Goal: Transaction & Acquisition: Purchase product/service

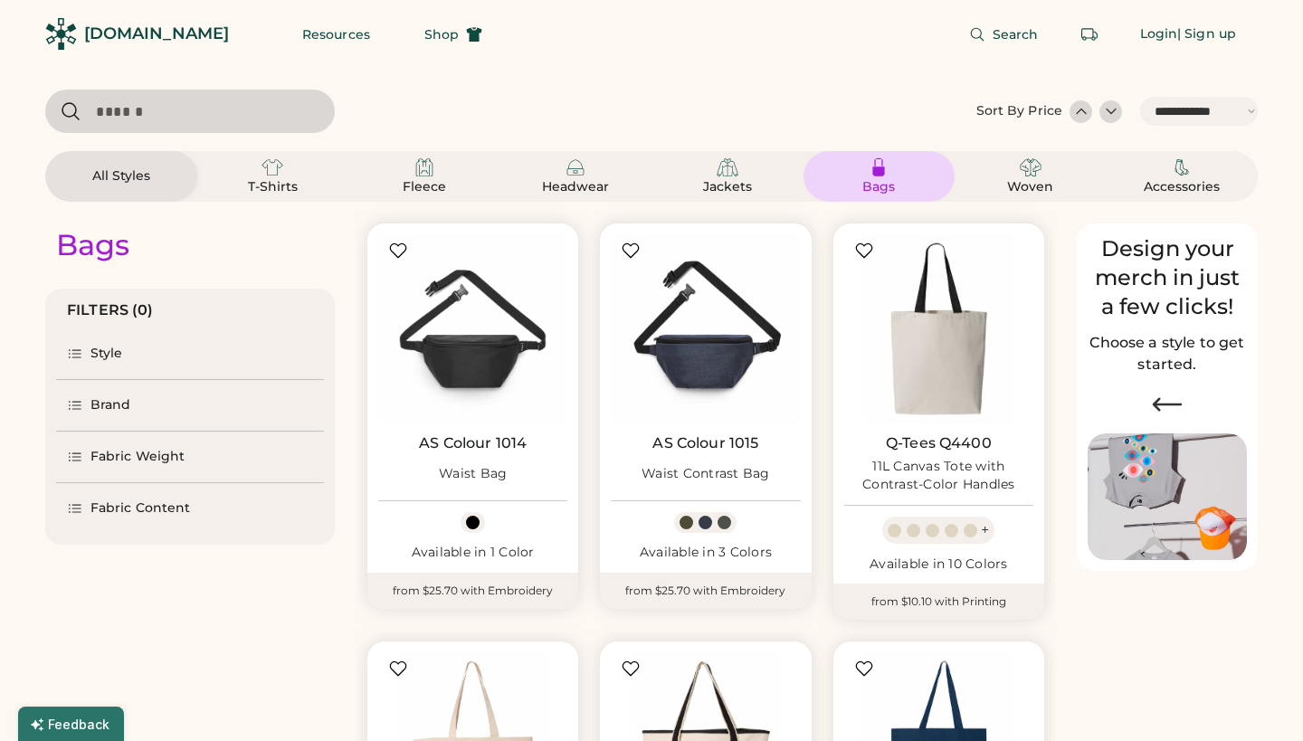
select select "*****"
select select "*"
select select "*****"
select select "*"
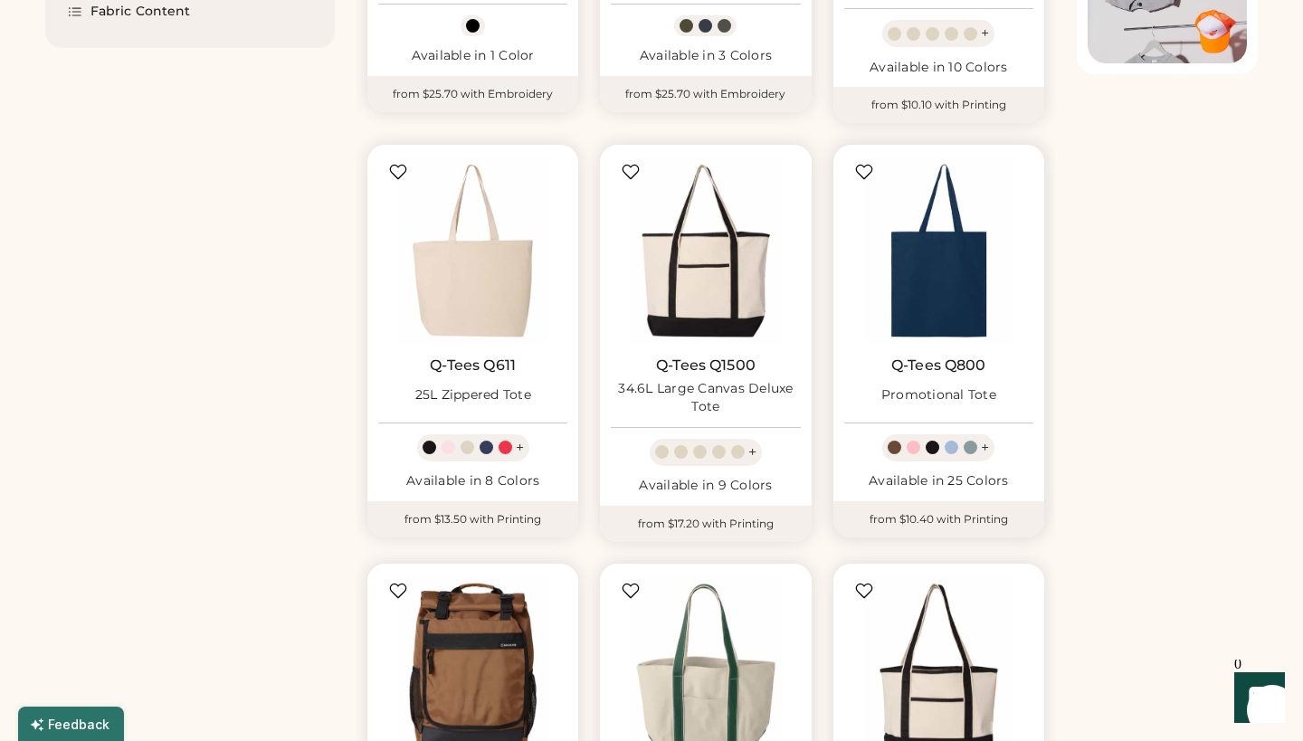
scroll to position [496, 0]
click at [706, 279] on img at bounding box center [705, 251] width 189 height 189
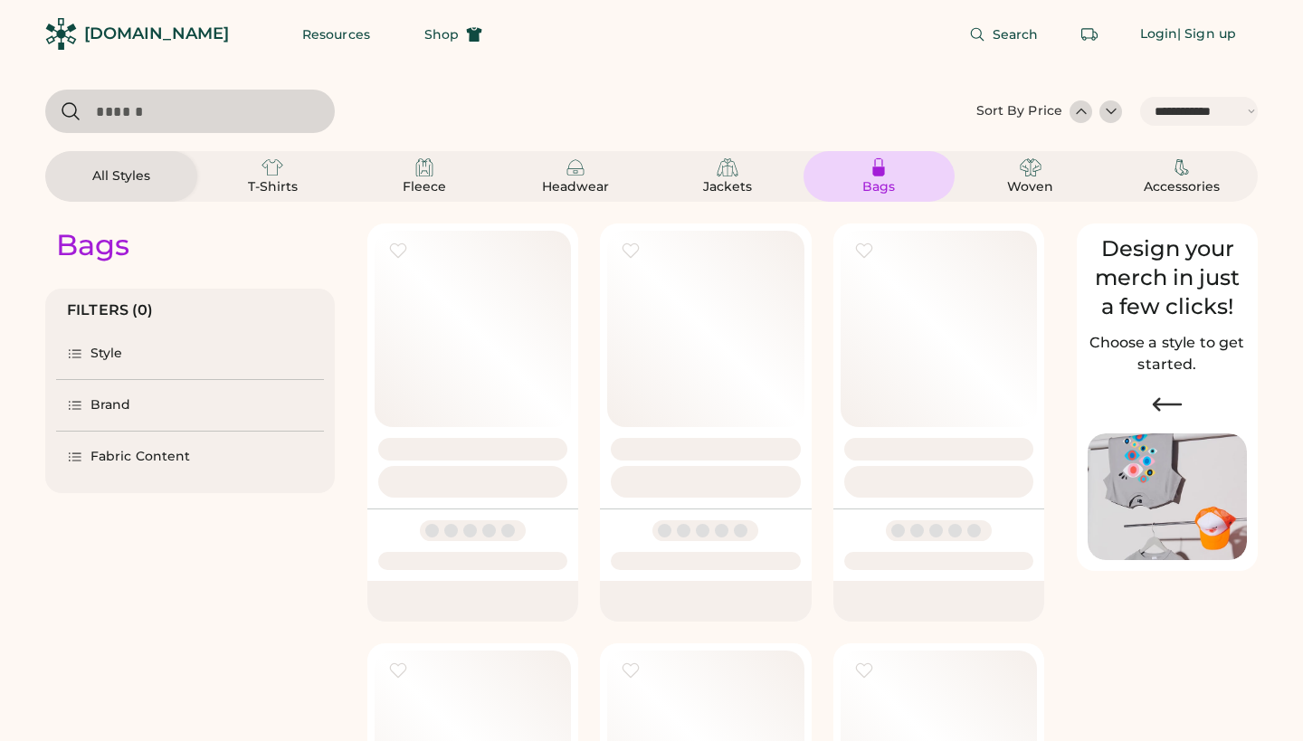
select select "*****"
select select "*"
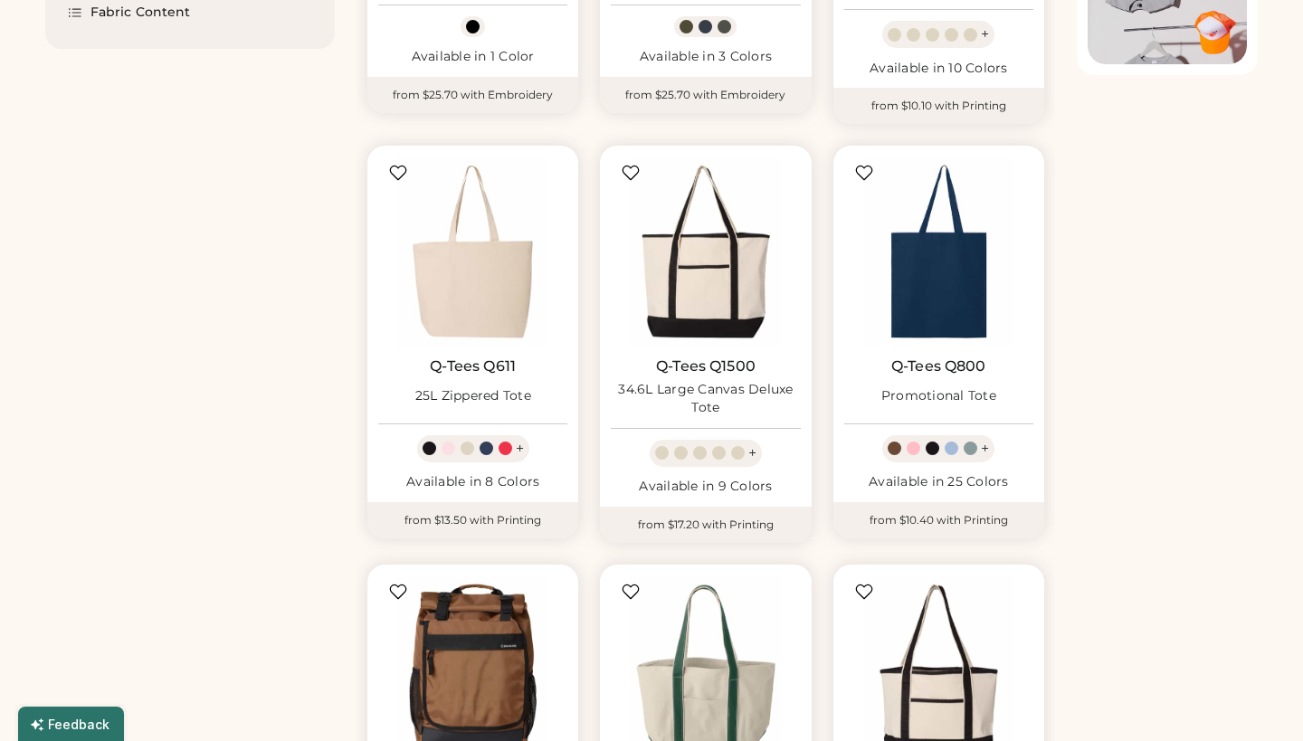
select select "*****"
select select "*"
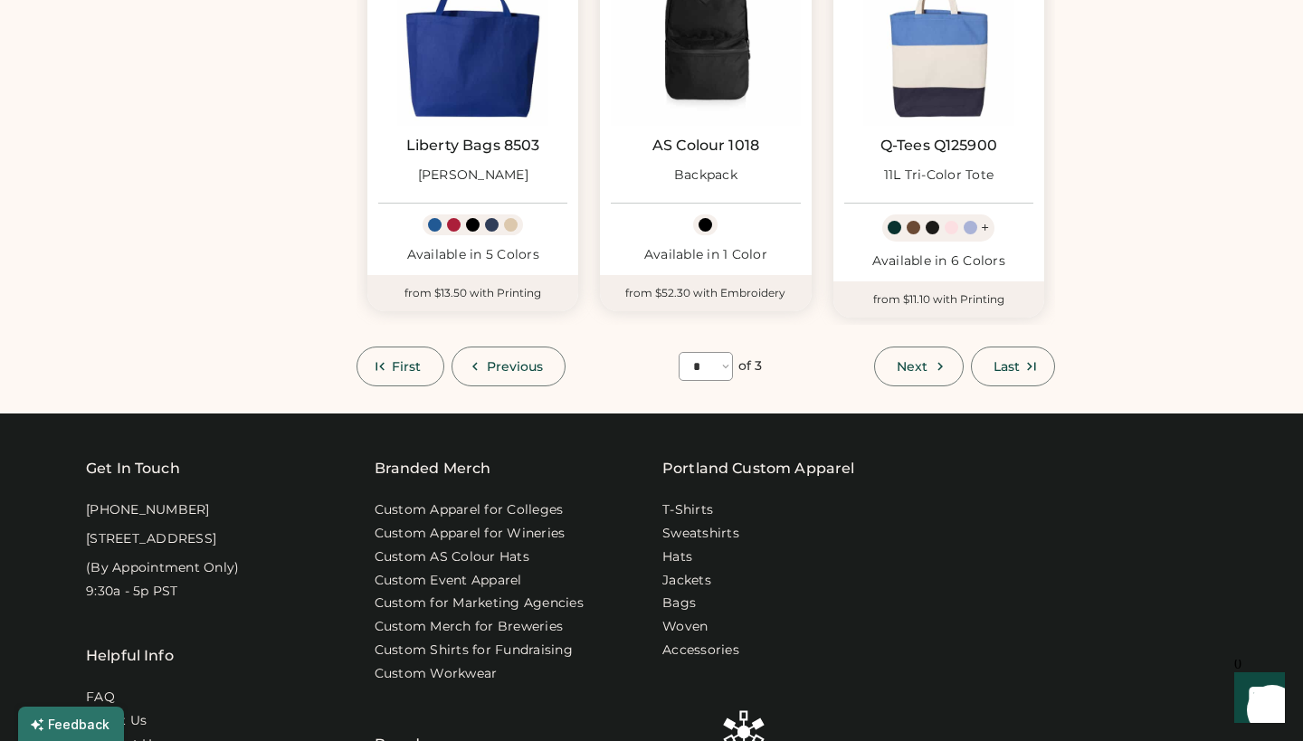
scroll to position [1555, 0]
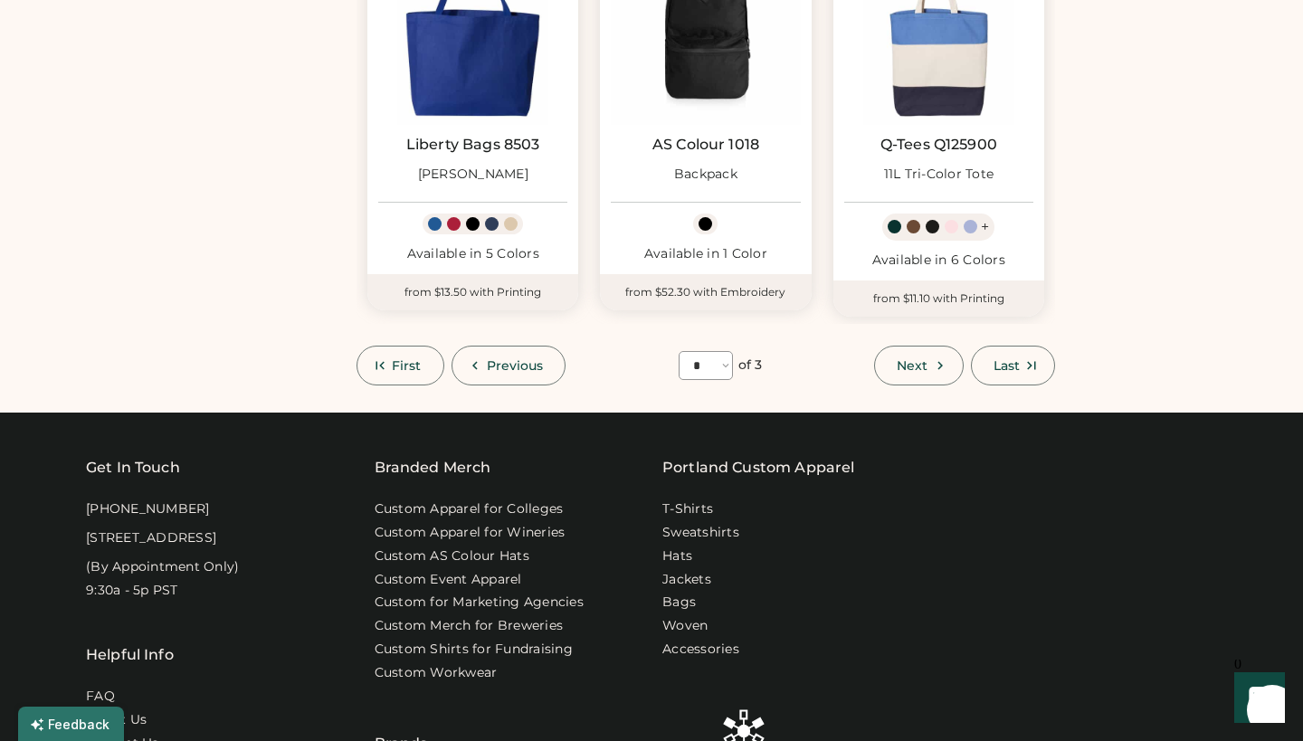
click at [410, 346] on button "First" at bounding box center [401, 366] width 88 height 40
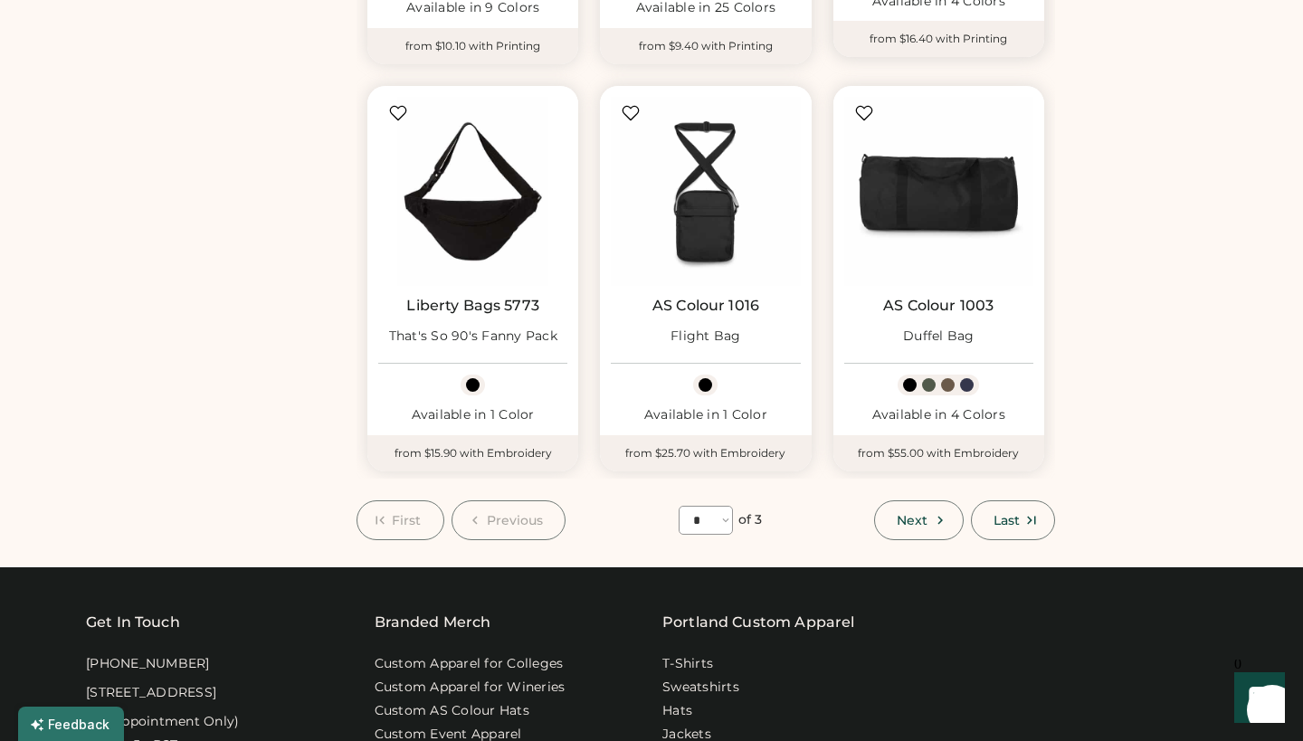
scroll to position [1392, 0]
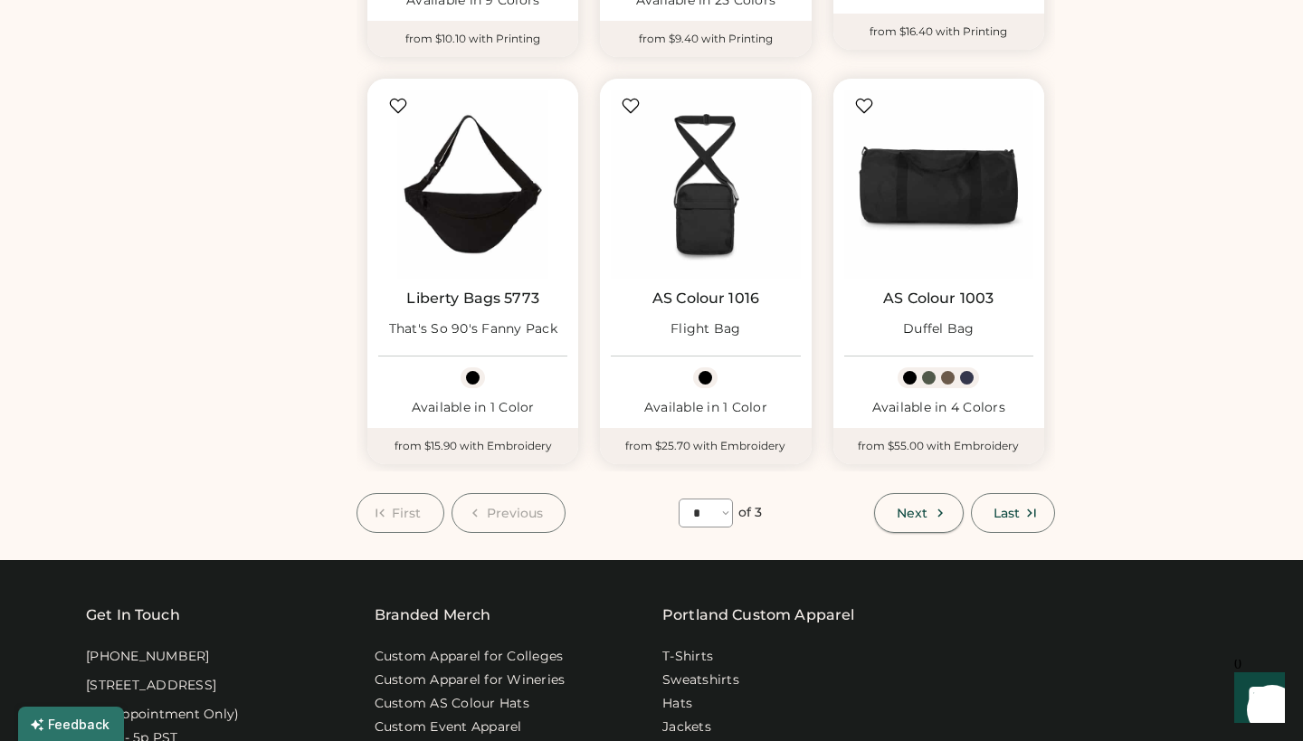
click at [924, 510] on span "Next" at bounding box center [912, 513] width 31 height 13
select select "*"
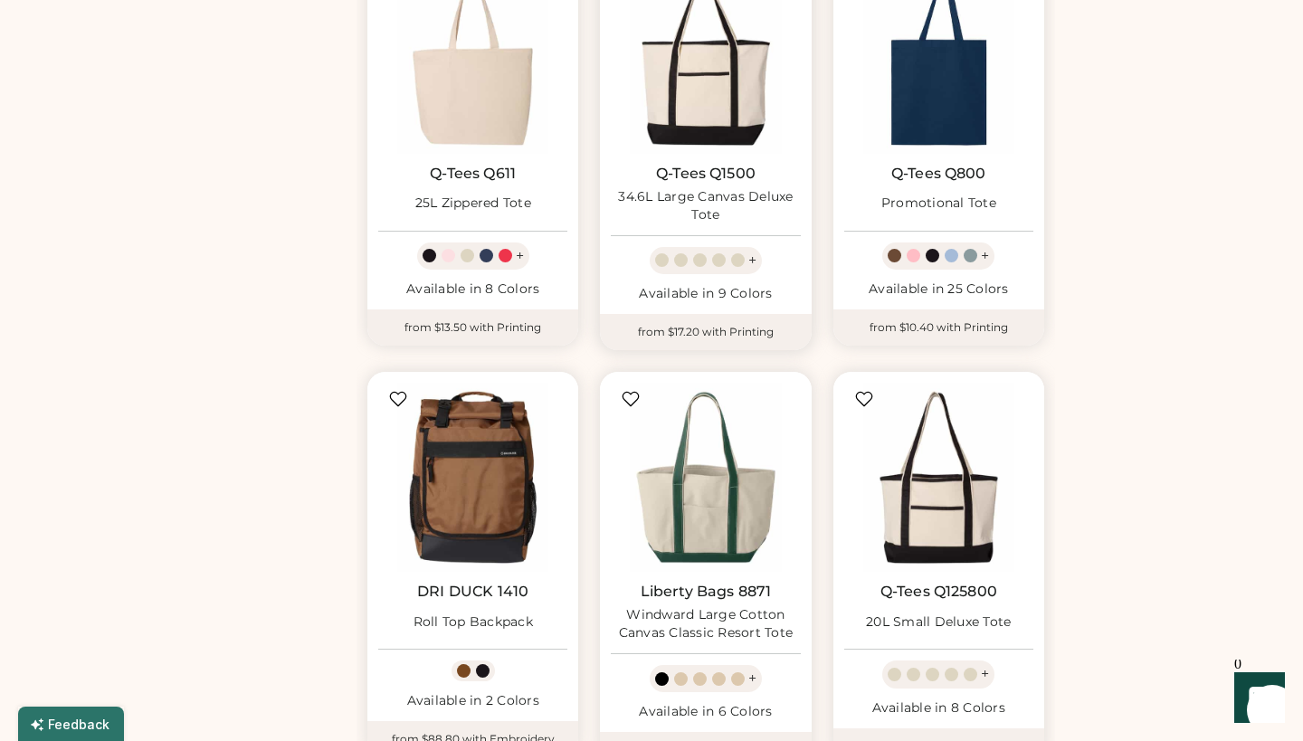
scroll to position [690, 0]
click at [717, 75] on img at bounding box center [705, 57] width 189 height 189
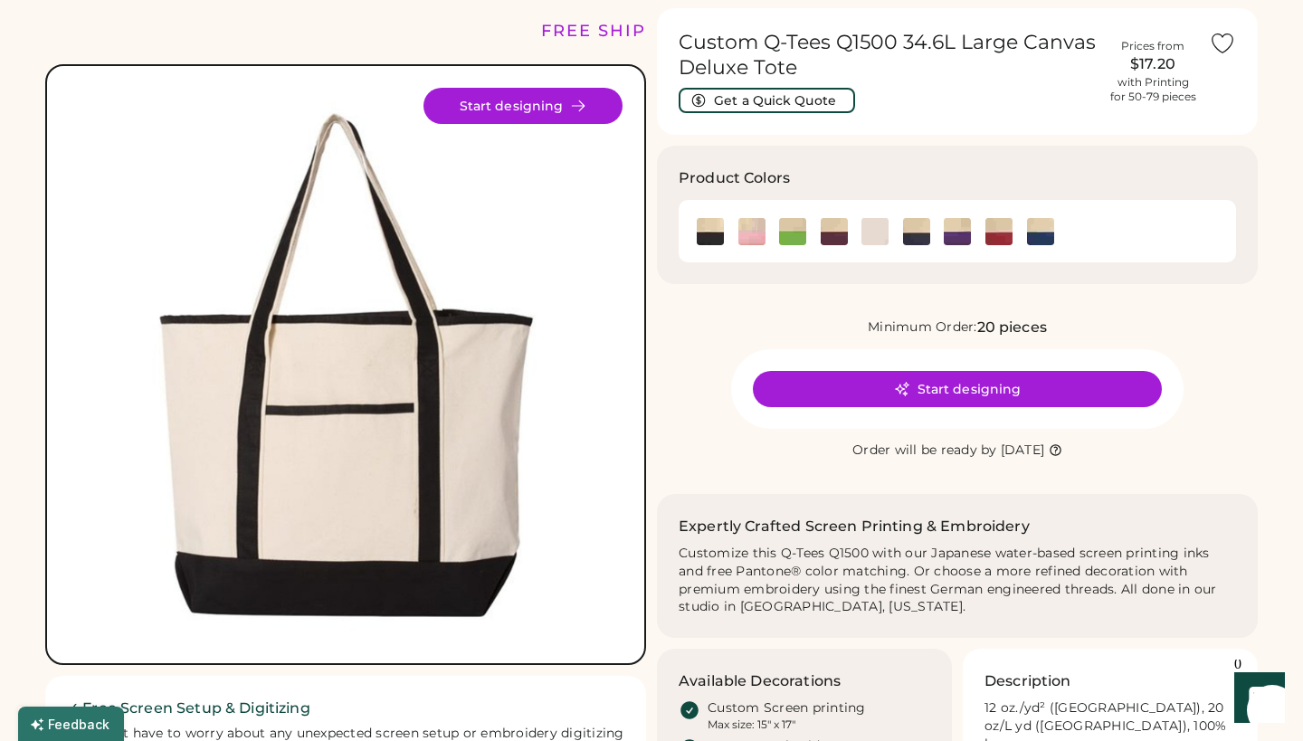
scroll to position [55, 0]
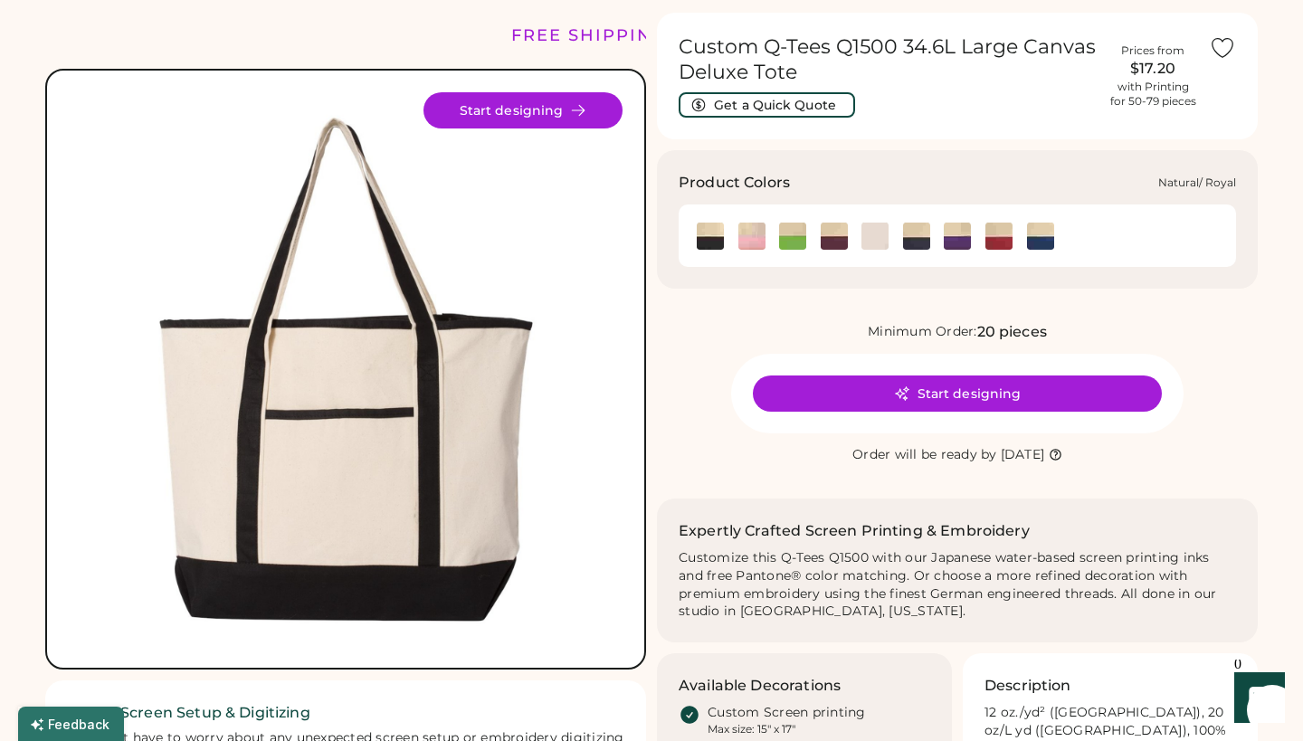
click at [1040, 244] on img at bounding box center [1040, 236] width 27 height 27
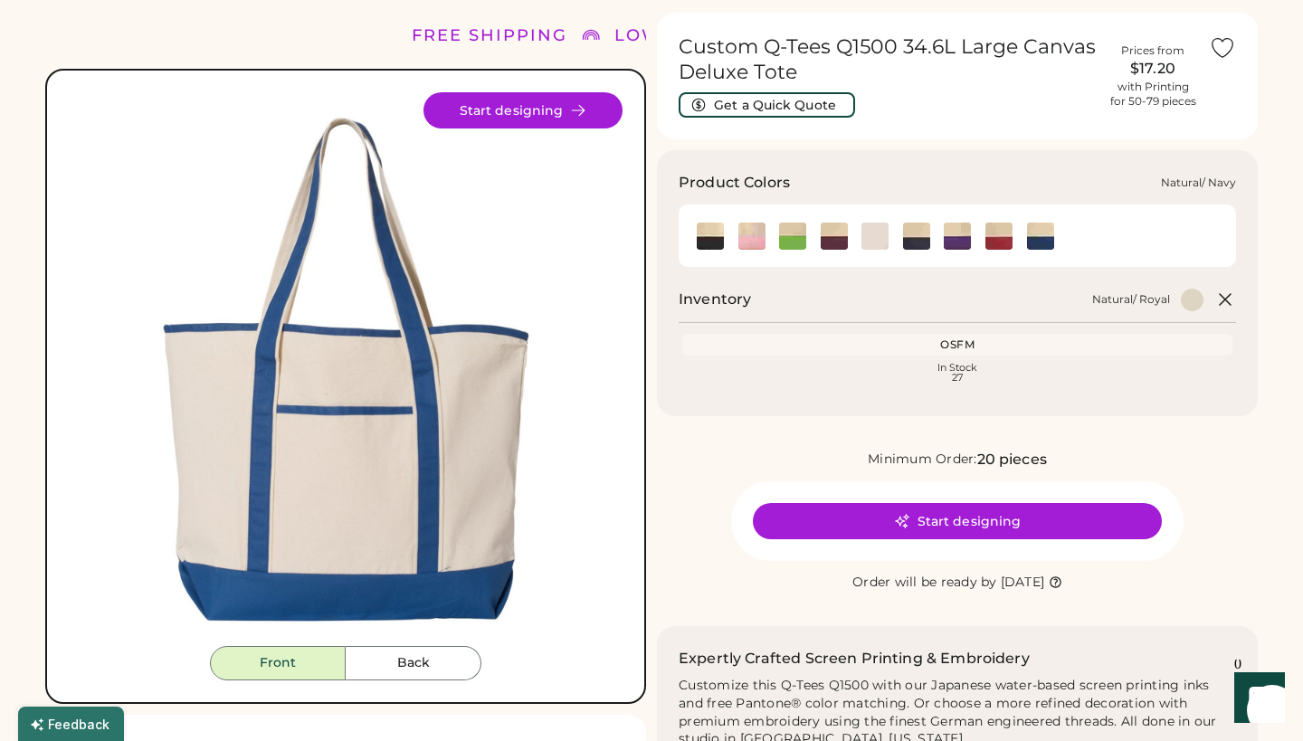
click at [920, 229] on img at bounding box center [916, 236] width 27 height 27
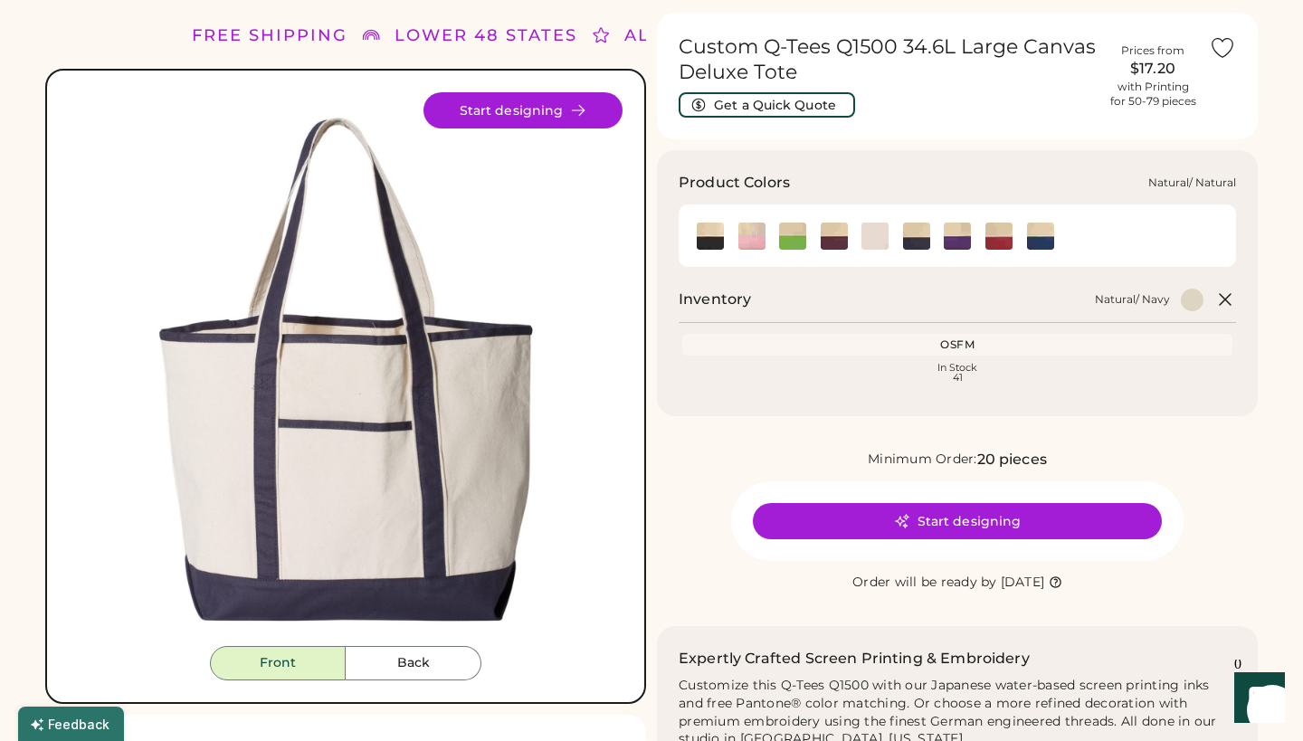
click at [874, 234] on img at bounding box center [875, 236] width 27 height 27
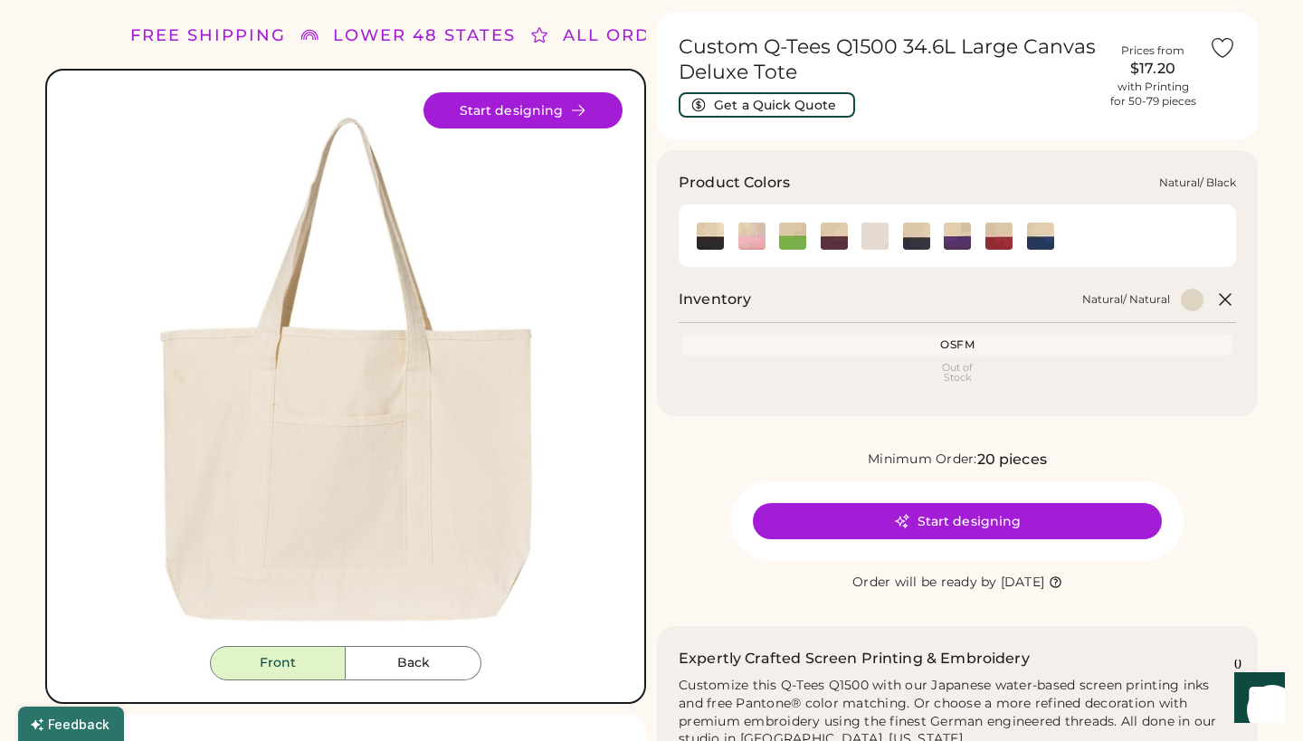
click at [717, 234] on img at bounding box center [710, 236] width 27 height 27
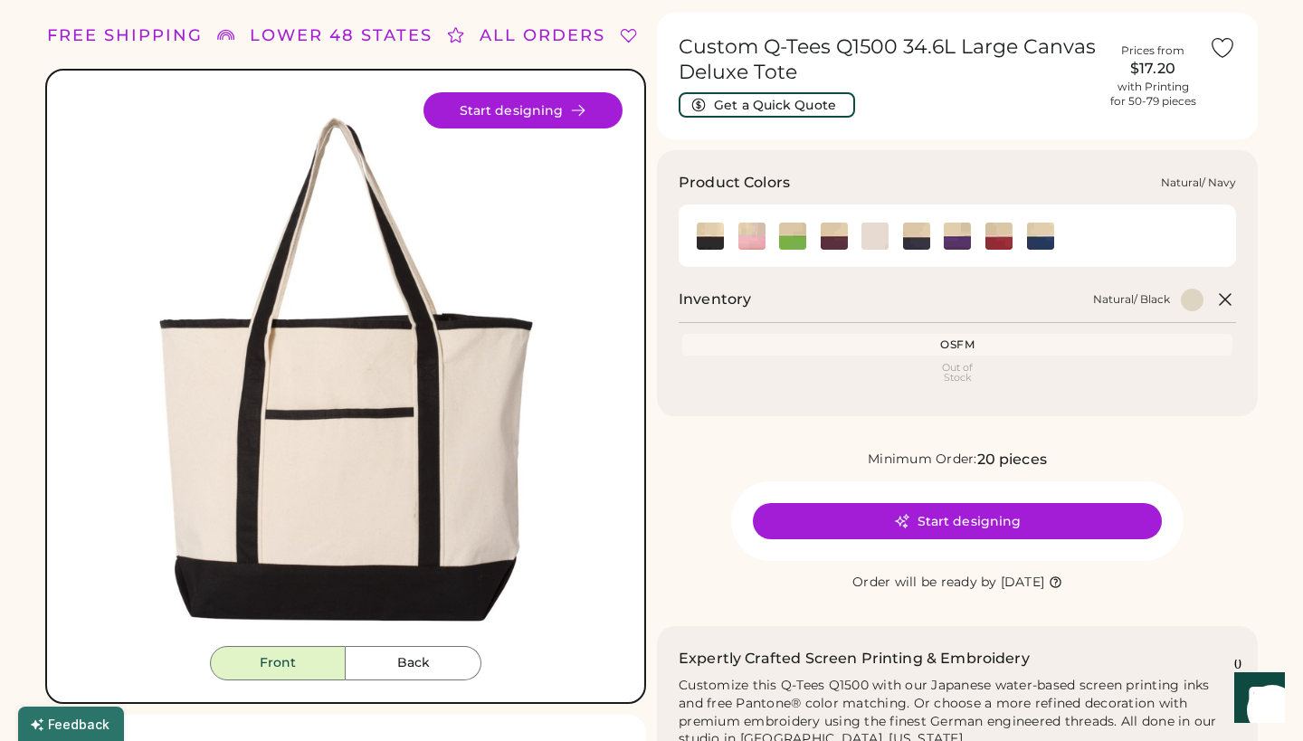
click at [910, 236] on img at bounding box center [916, 236] width 27 height 27
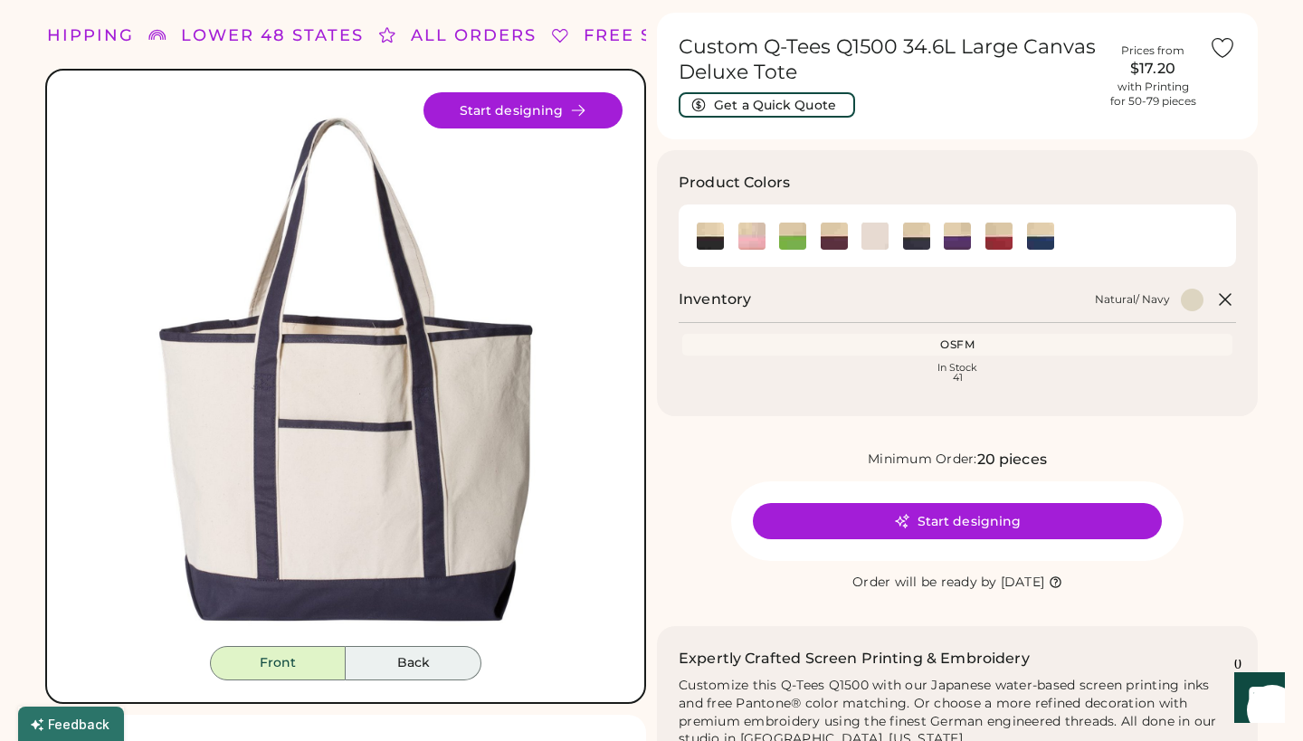
click at [426, 662] on button "Back" at bounding box center [414, 663] width 136 height 34
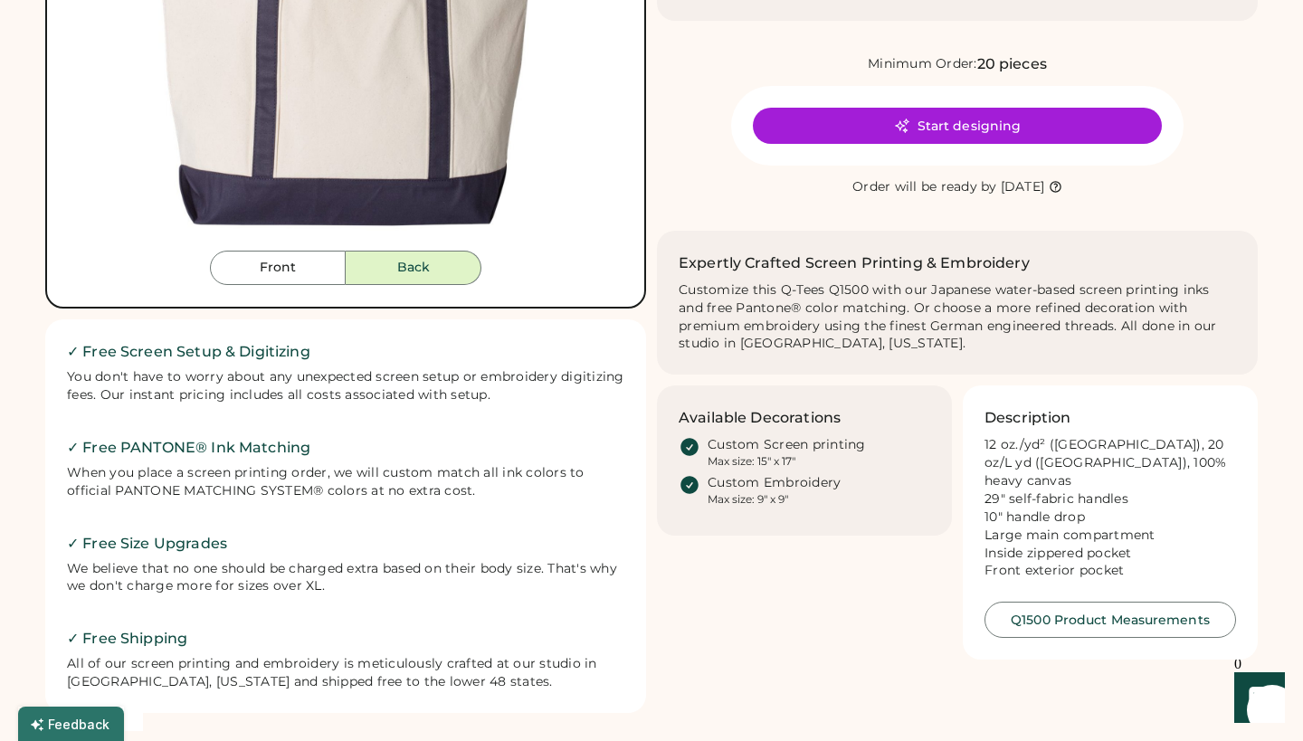
scroll to position [454, 0]
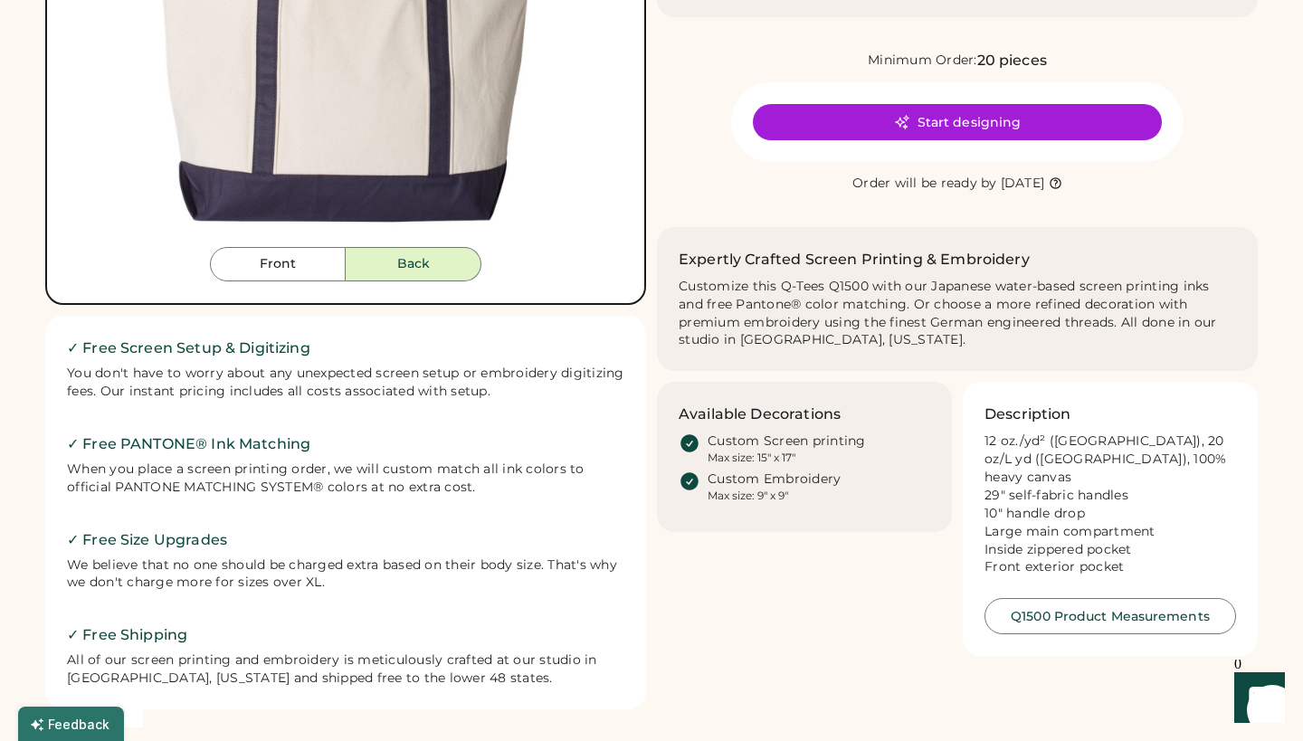
click at [1106, 604] on button "Q1500 Product Measurements" at bounding box center [1111, 616] width 252 height 36
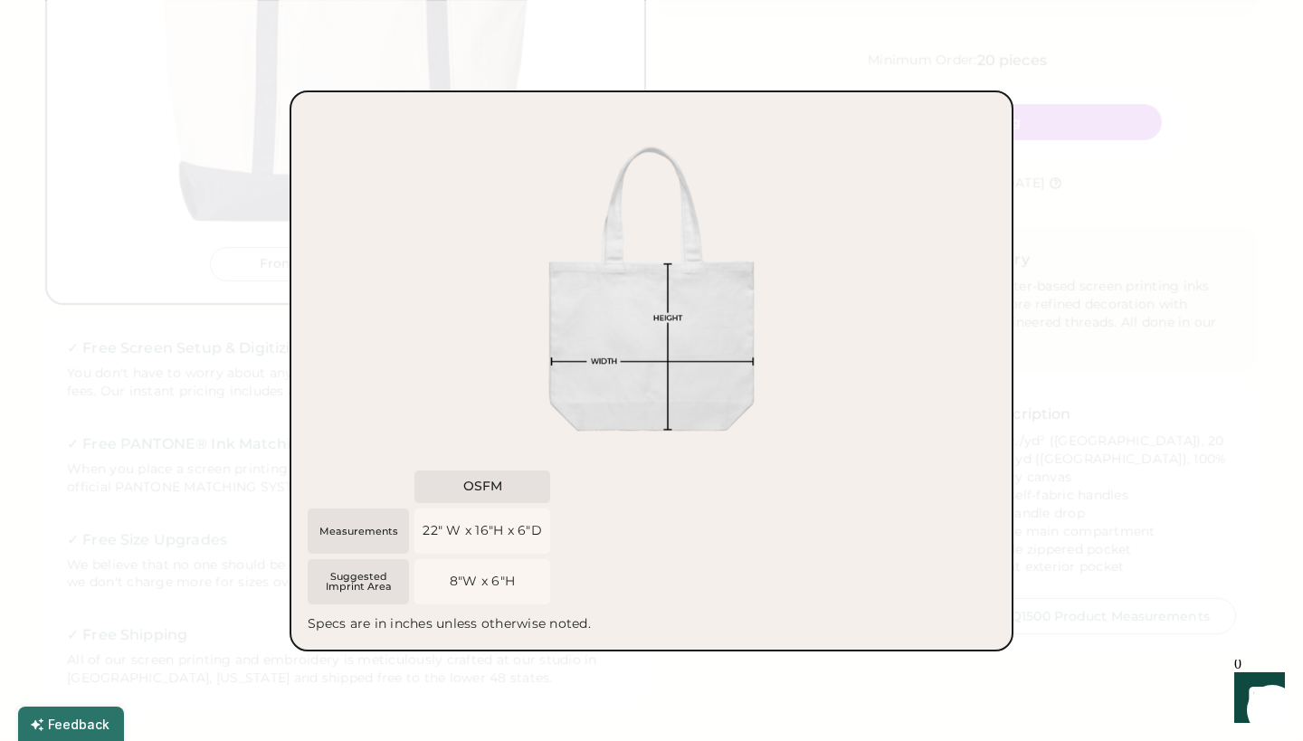
click at [768, 9] on div at bounding box center [651, 370] width 1303 height 741
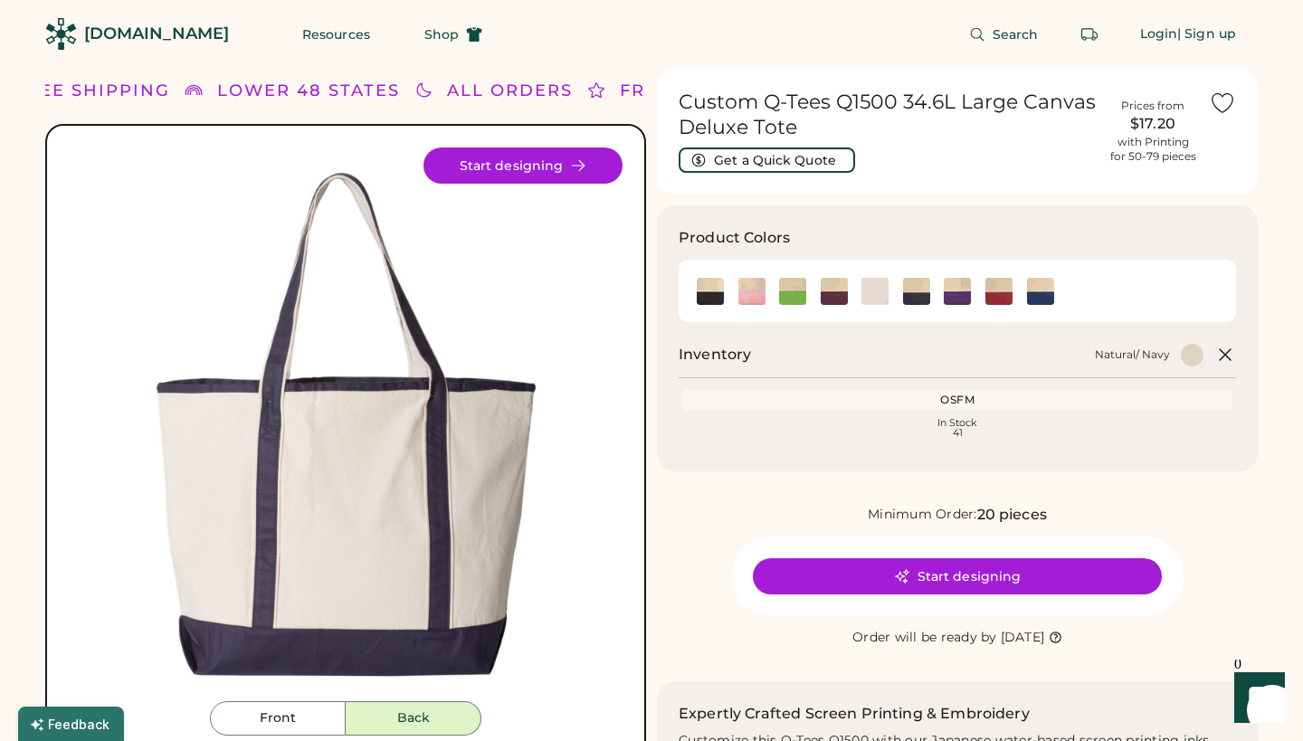
scroll to position [0, 0]
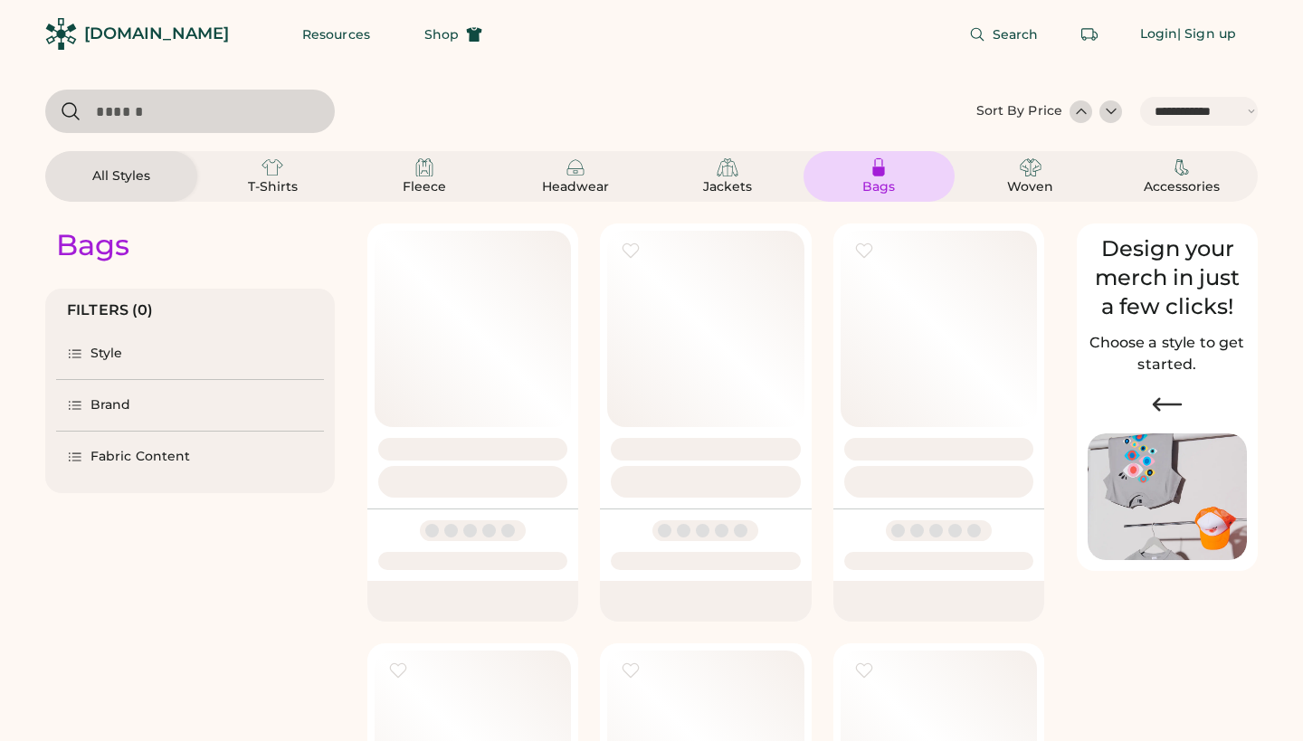
select select "*****"
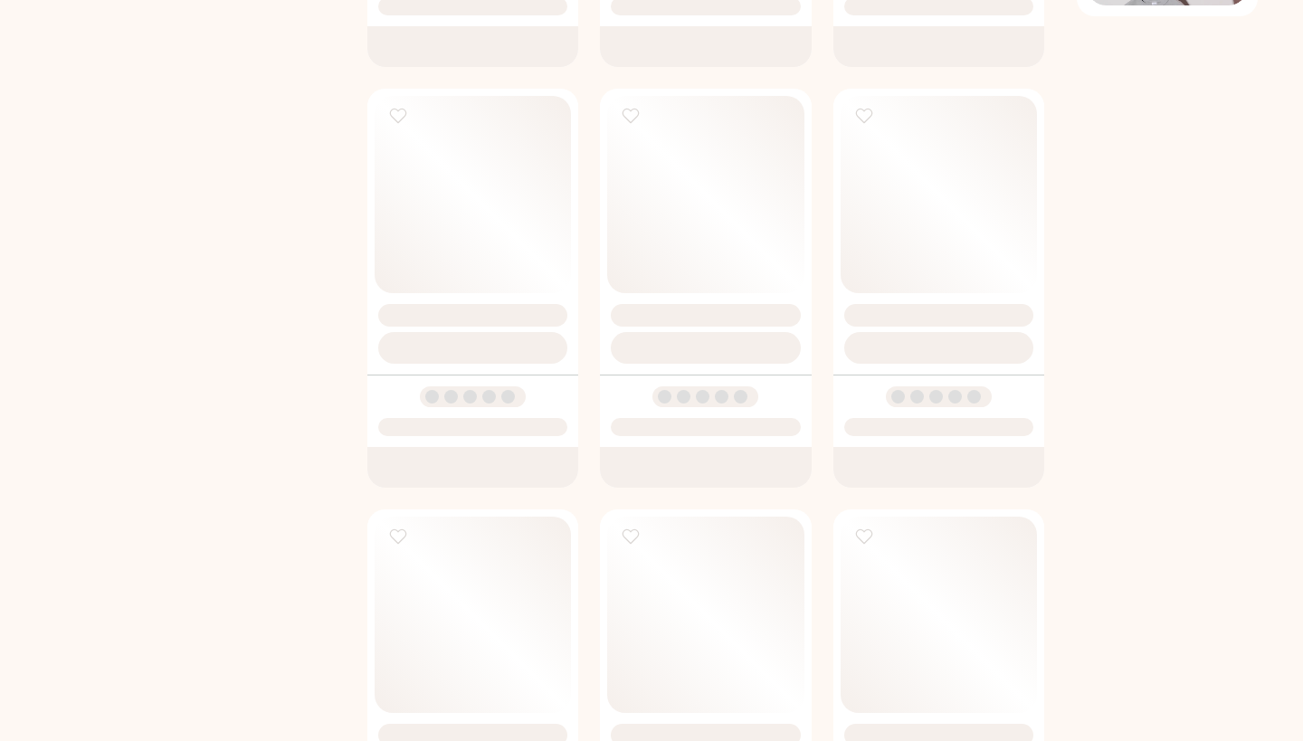
scroll to position [555, 0]
select select "*"
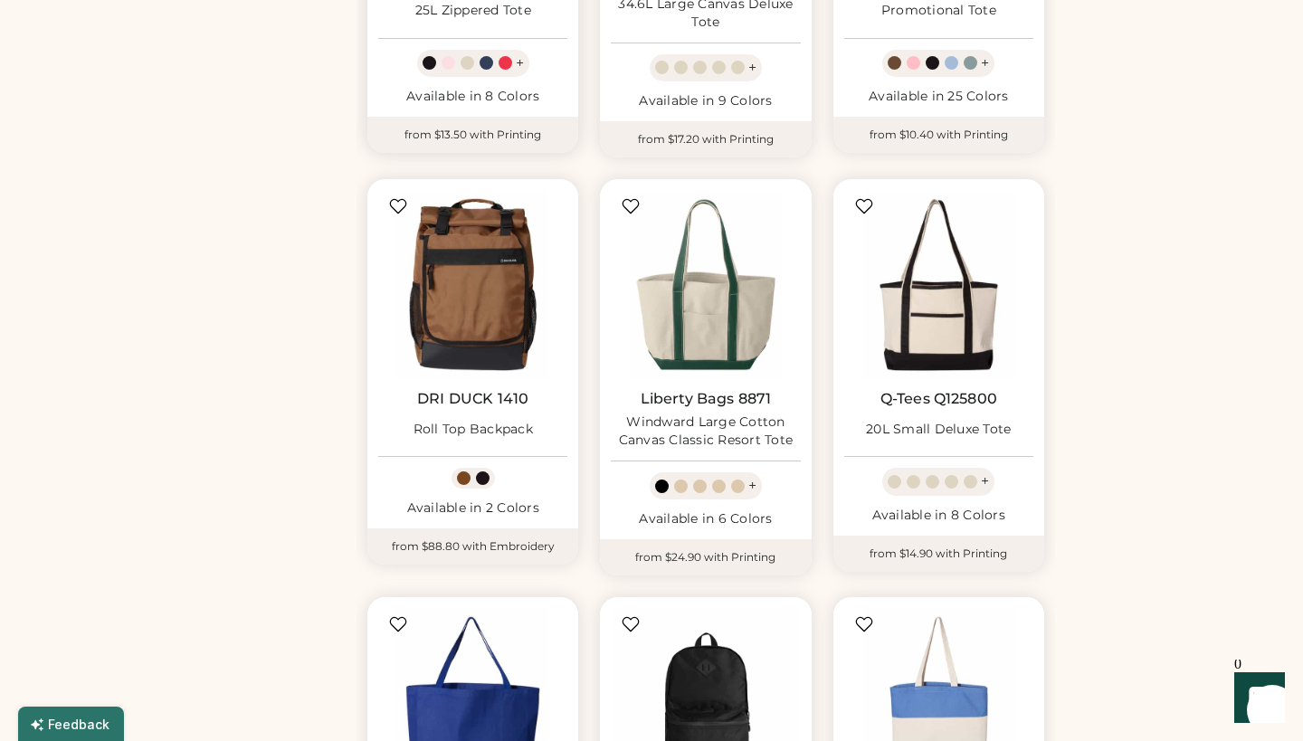
scroll to position [899, 0]
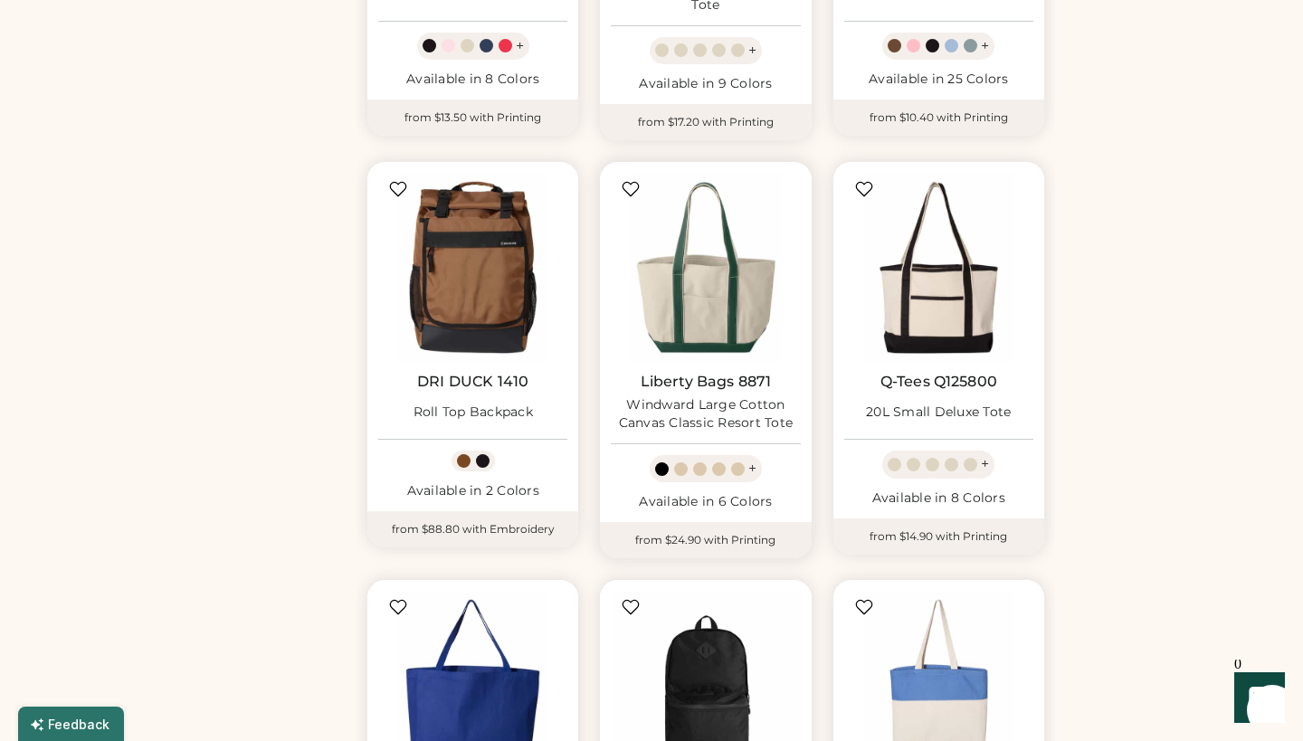
click at [698, 403] on div "Windward Large Cotton Canvas Classic Resort Tote" at bounding box center [705, 414] width 189 height 36
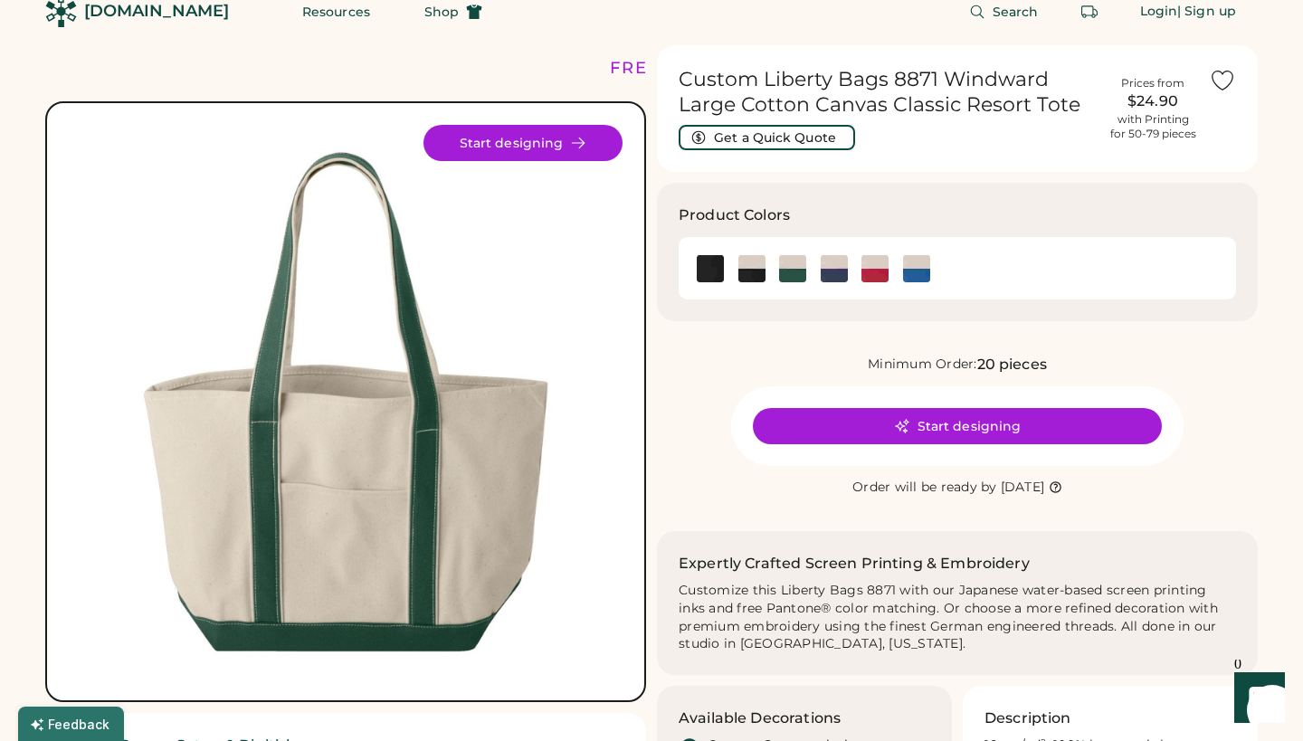
scroll to position [24, 0]
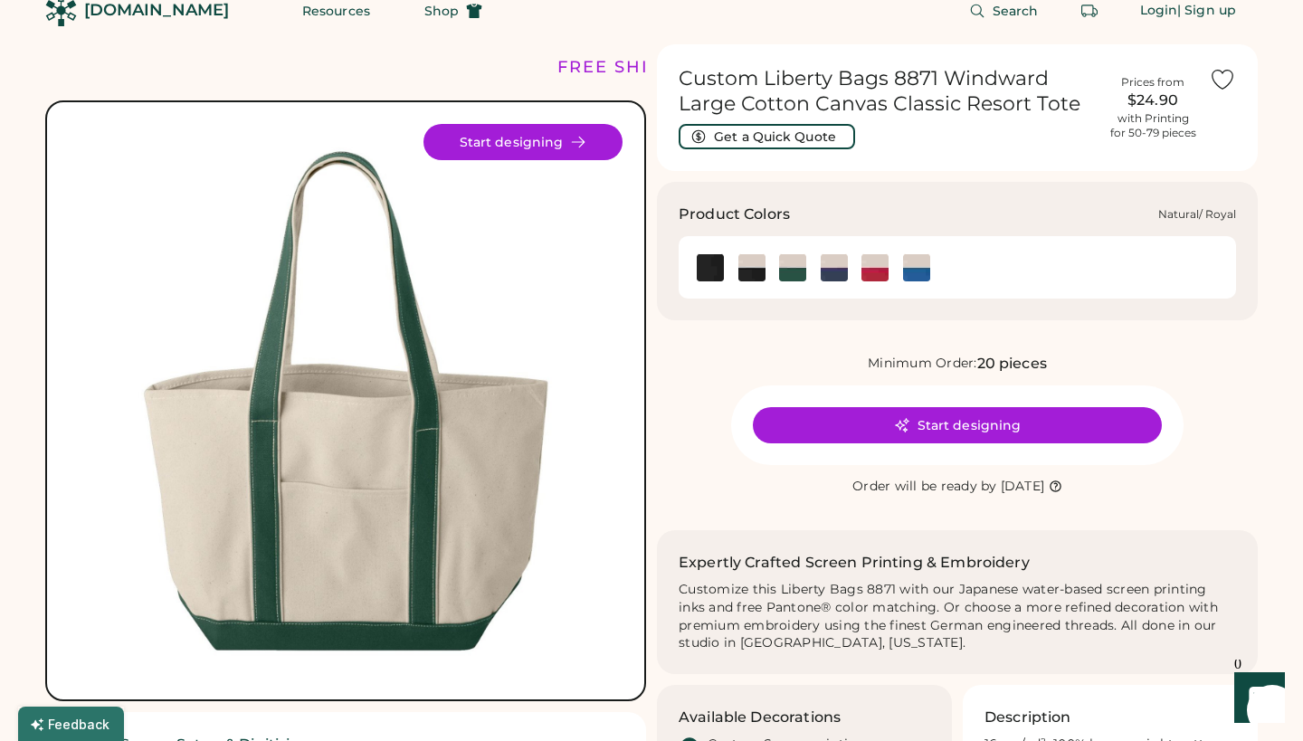
click at [922, 269] on img at bounding box center [916, 267] width 27 height 27
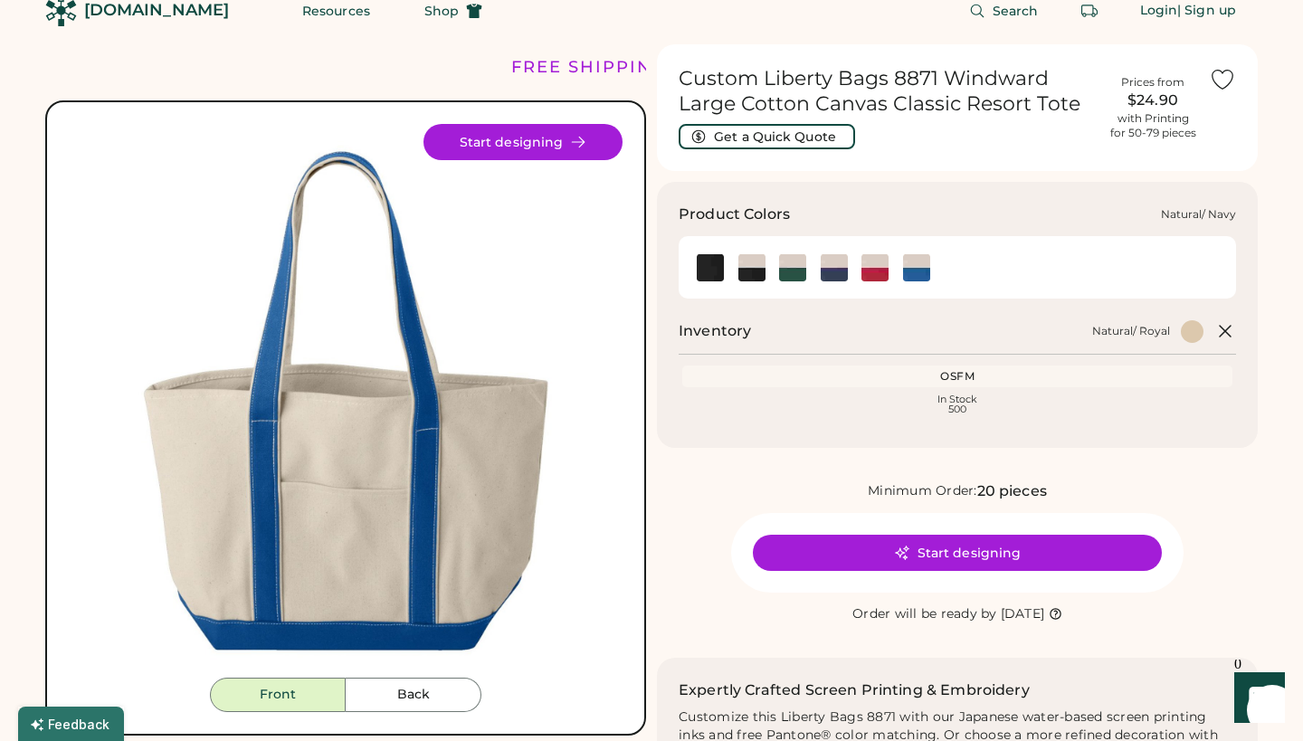
click at [835, 265] on img at bounding box center [834, 267] width 27 height 27
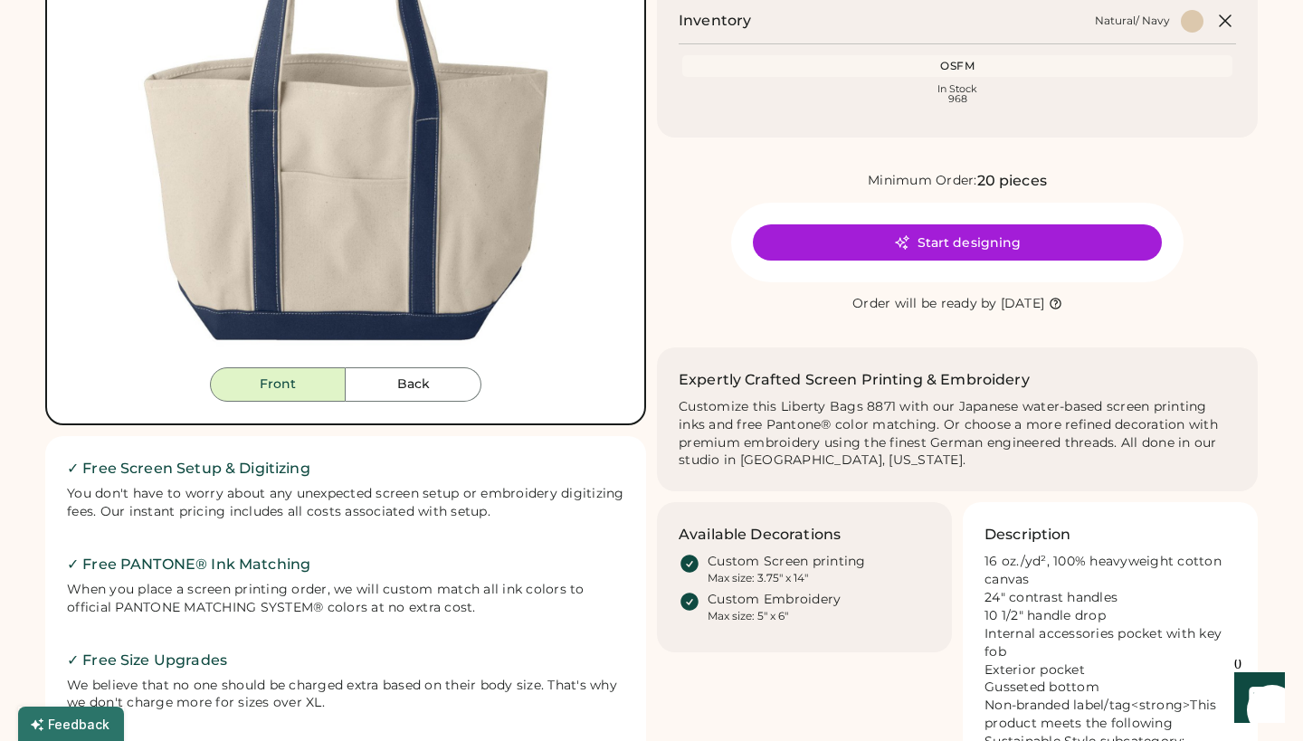
scroll to position [336, 0]
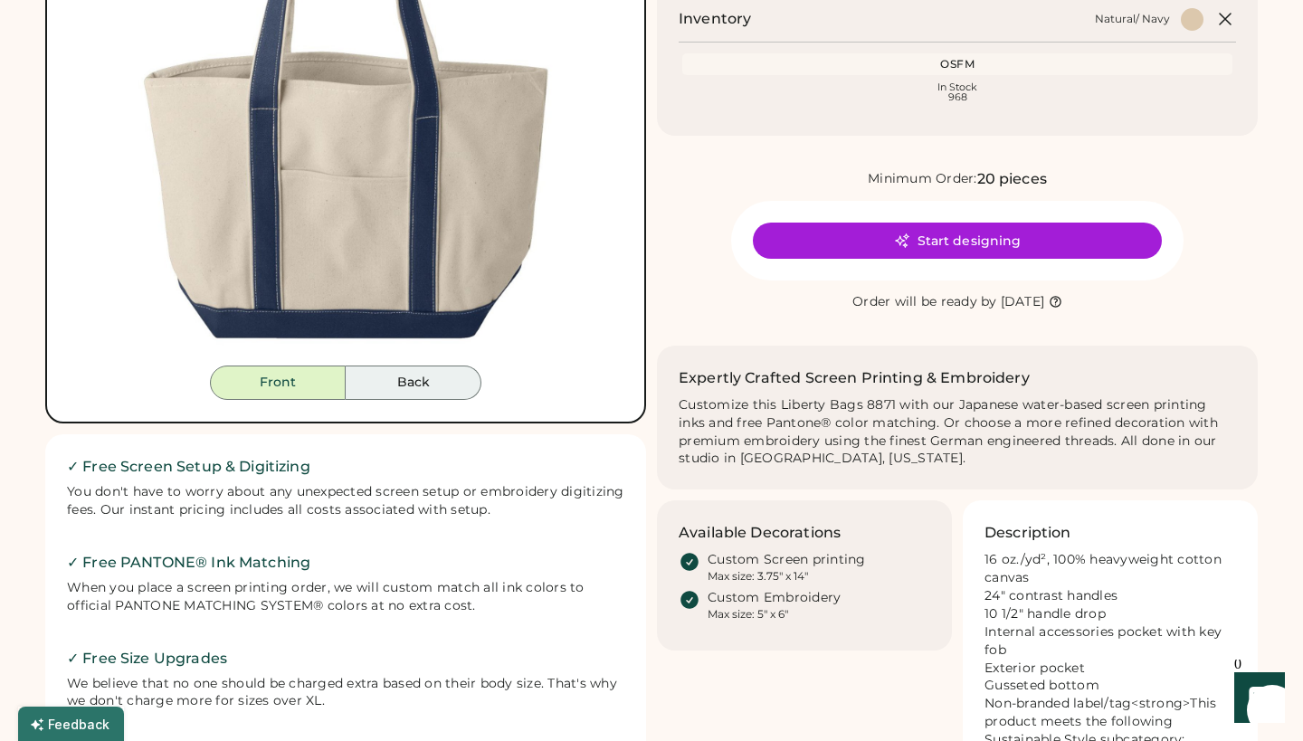
click at [406, 382] on button "Back" at bounding box center [414, 383] width 136 height 34
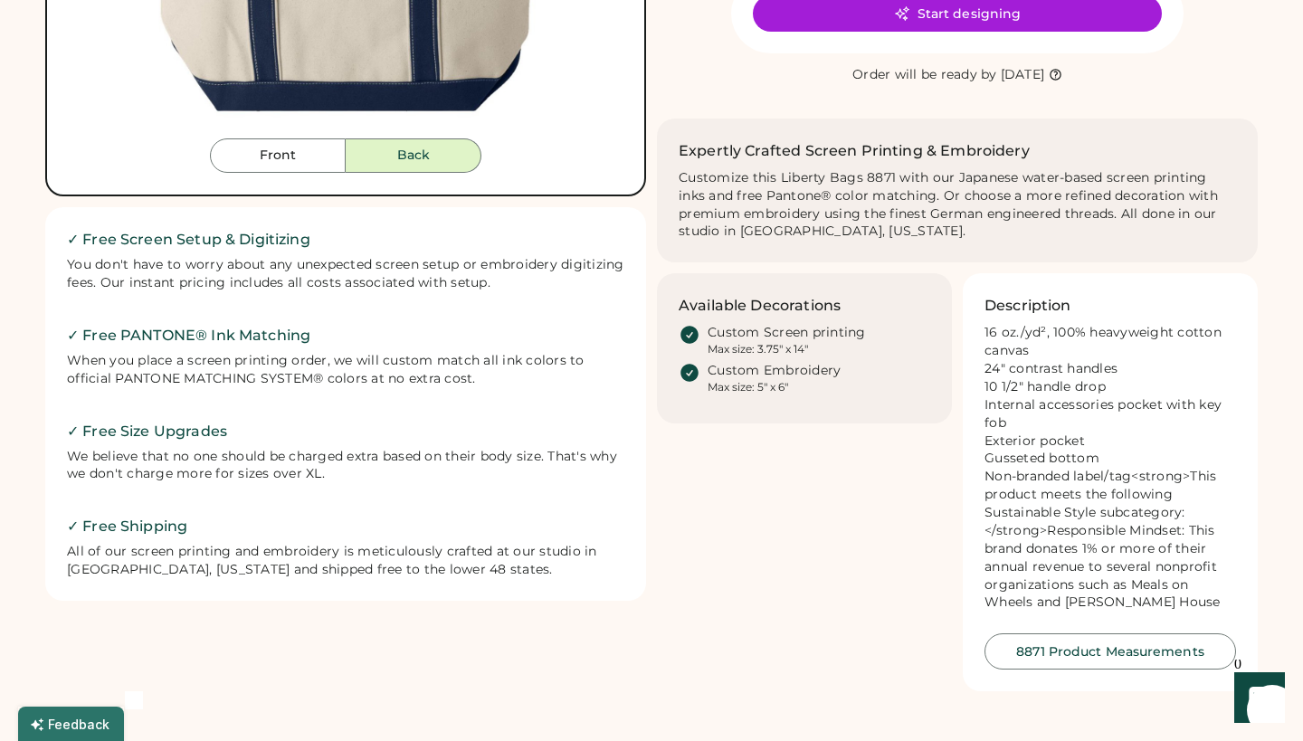
scroll to position [565, 0]
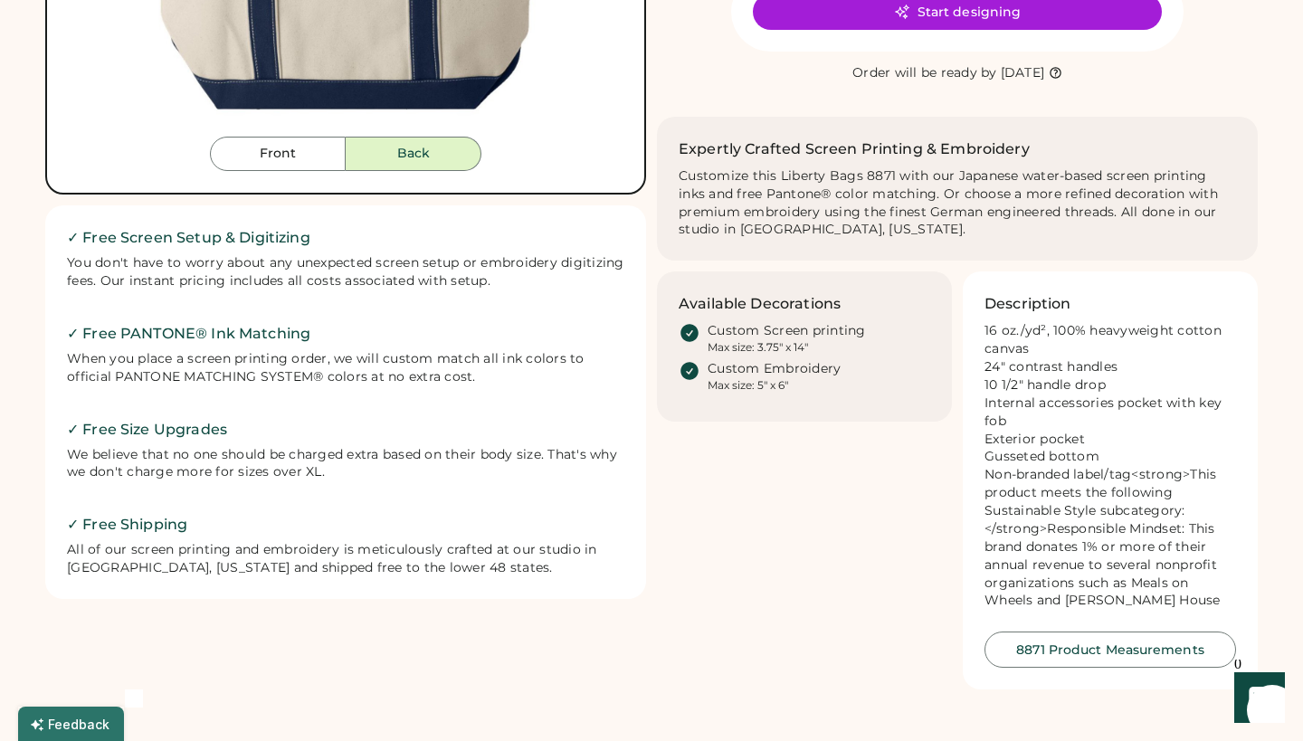
click at [1071, 640] on button "8871 Product Measurements" at bounding box center [1111, 650] width 252 height 36
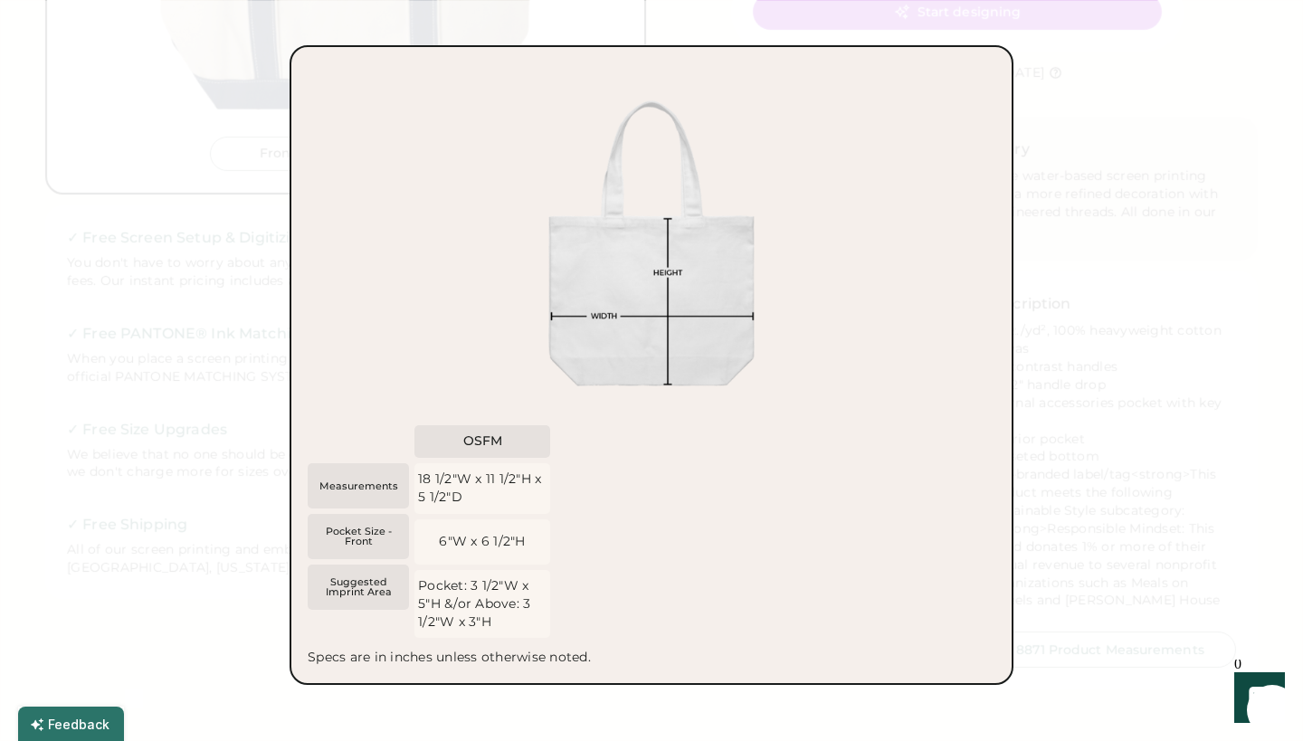
click at [163, 260] on div at bounding box center [651, 370] width 1303 height 741
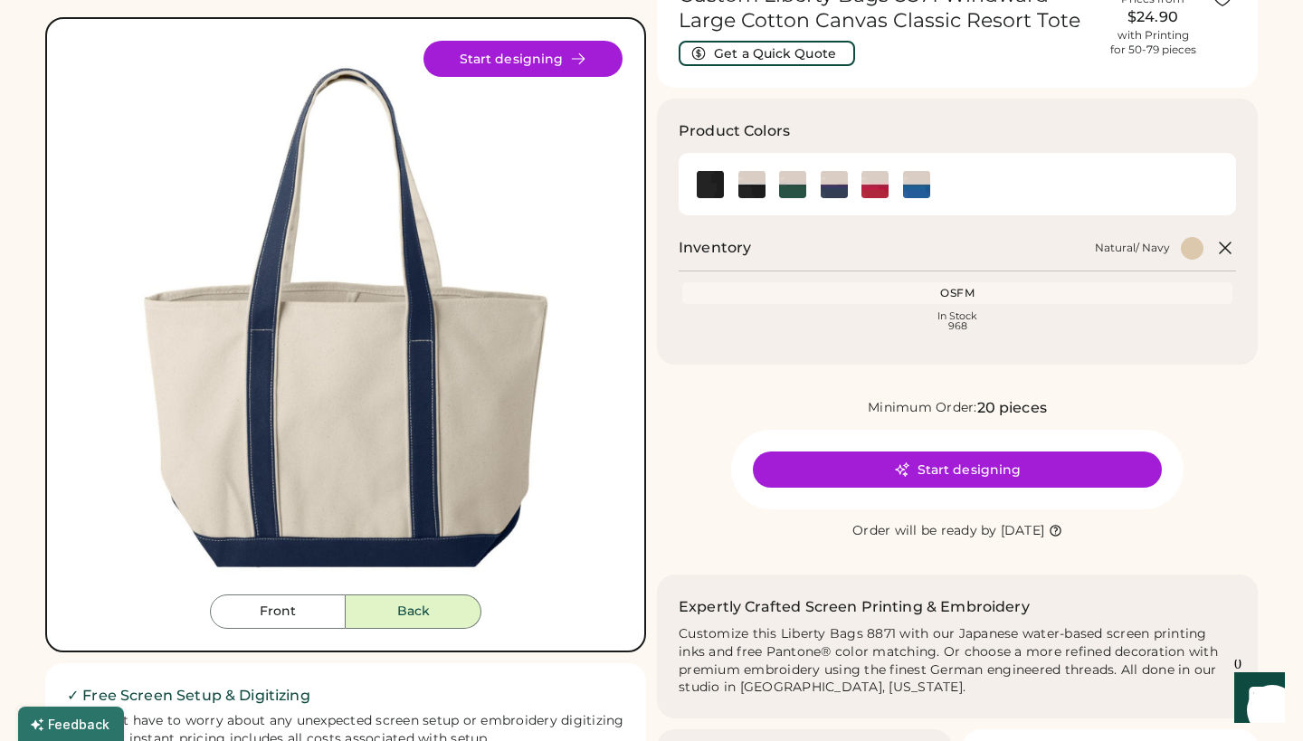
scroll to position [65, 0]
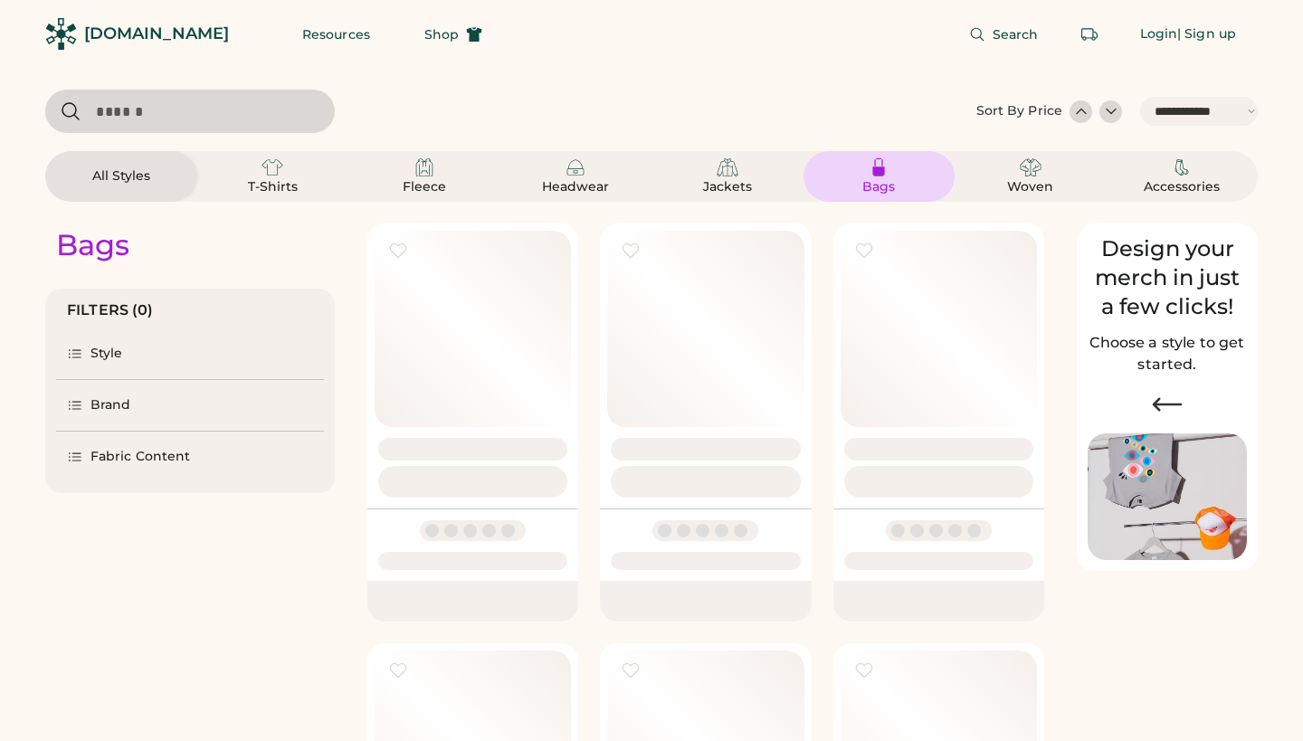
select select "*****"
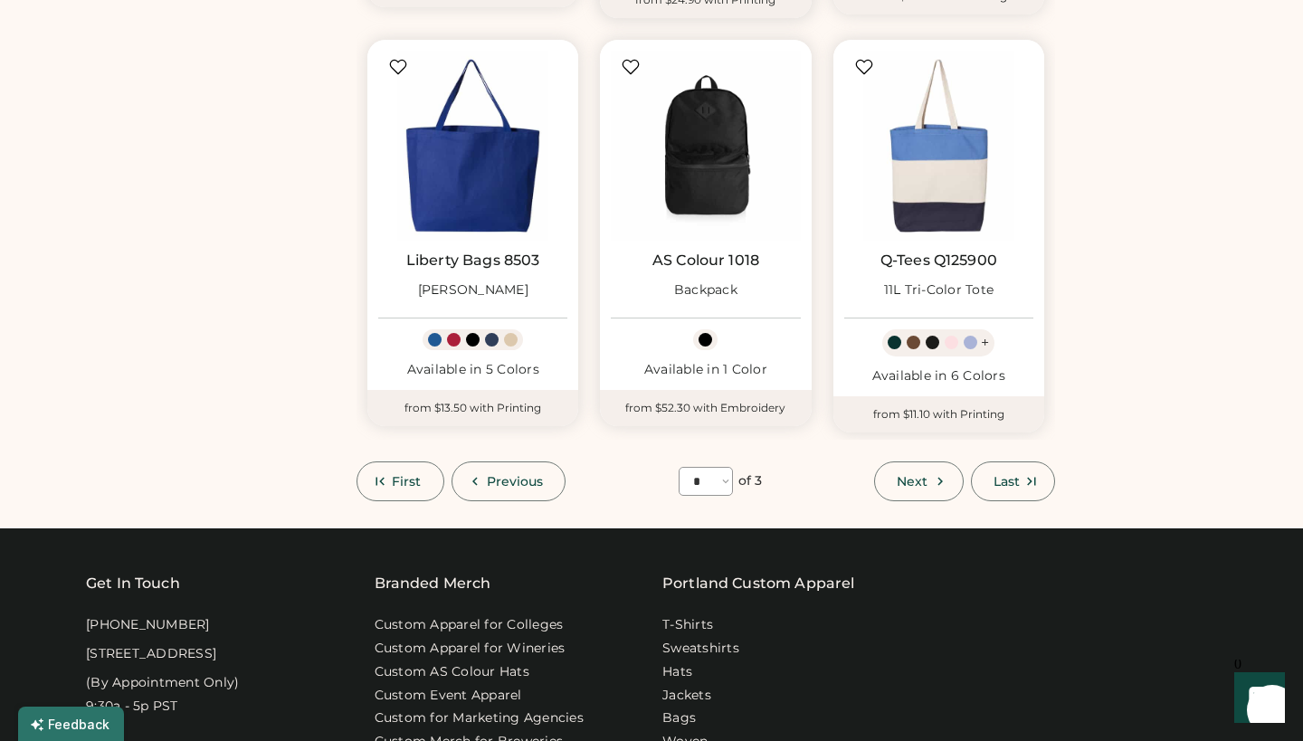
scroll to position [1547, 0]
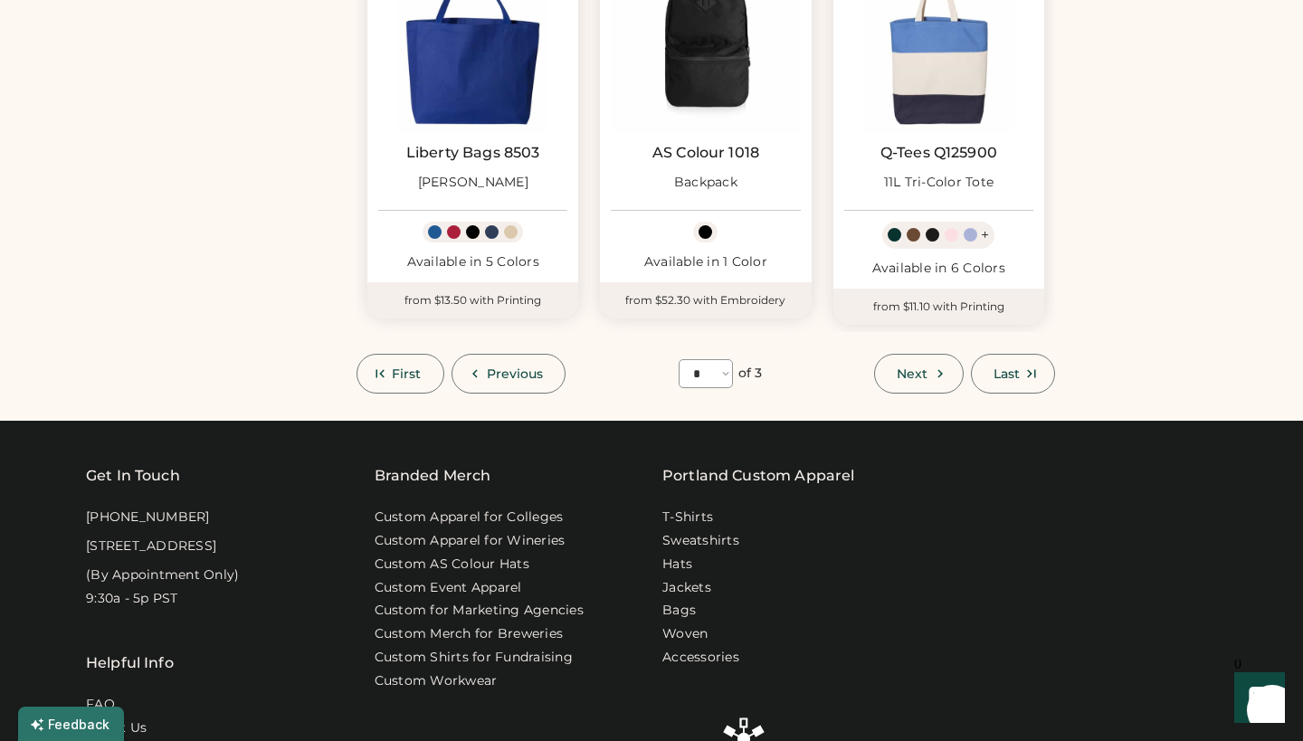
click at [940, 366] on icon at bounding box center [940, 374] width 16 height 16
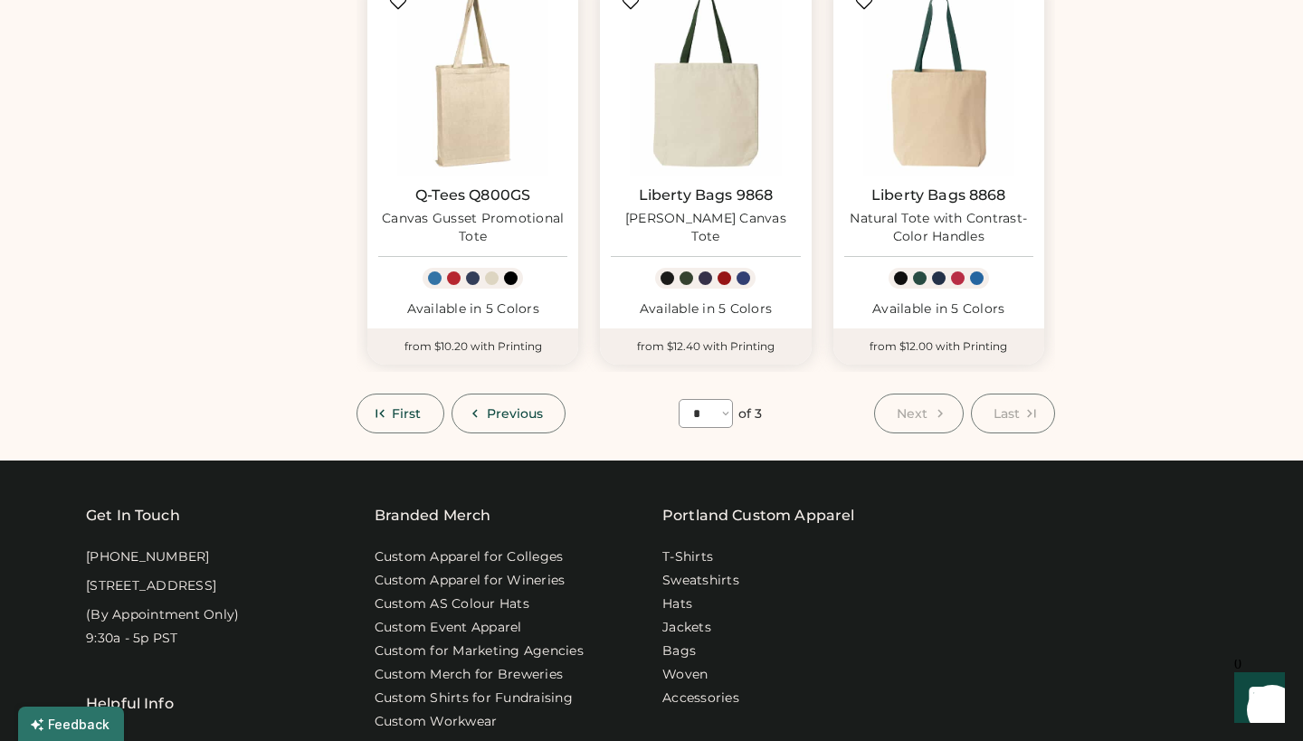
scroll to position [1534, 0]
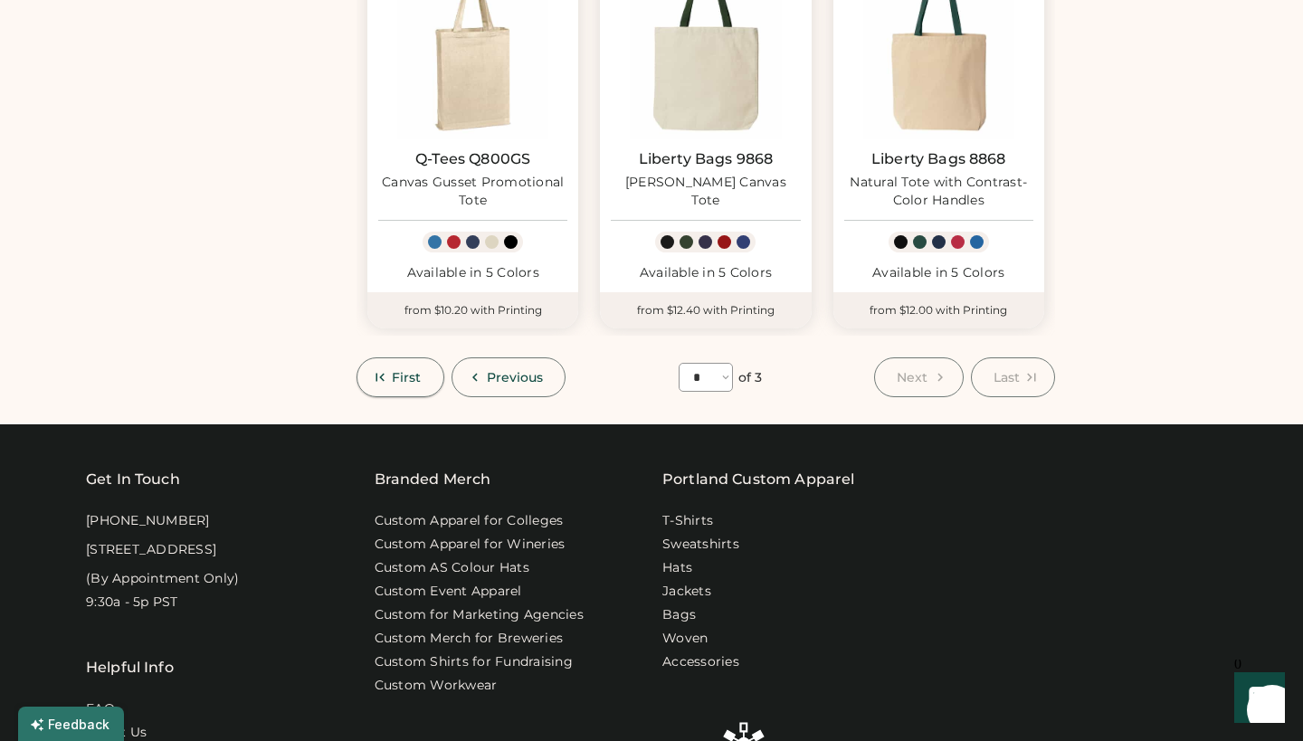
click at [406, 371] on span "First" at bounding box center [407, 377] width 30 height 13
select select "*"
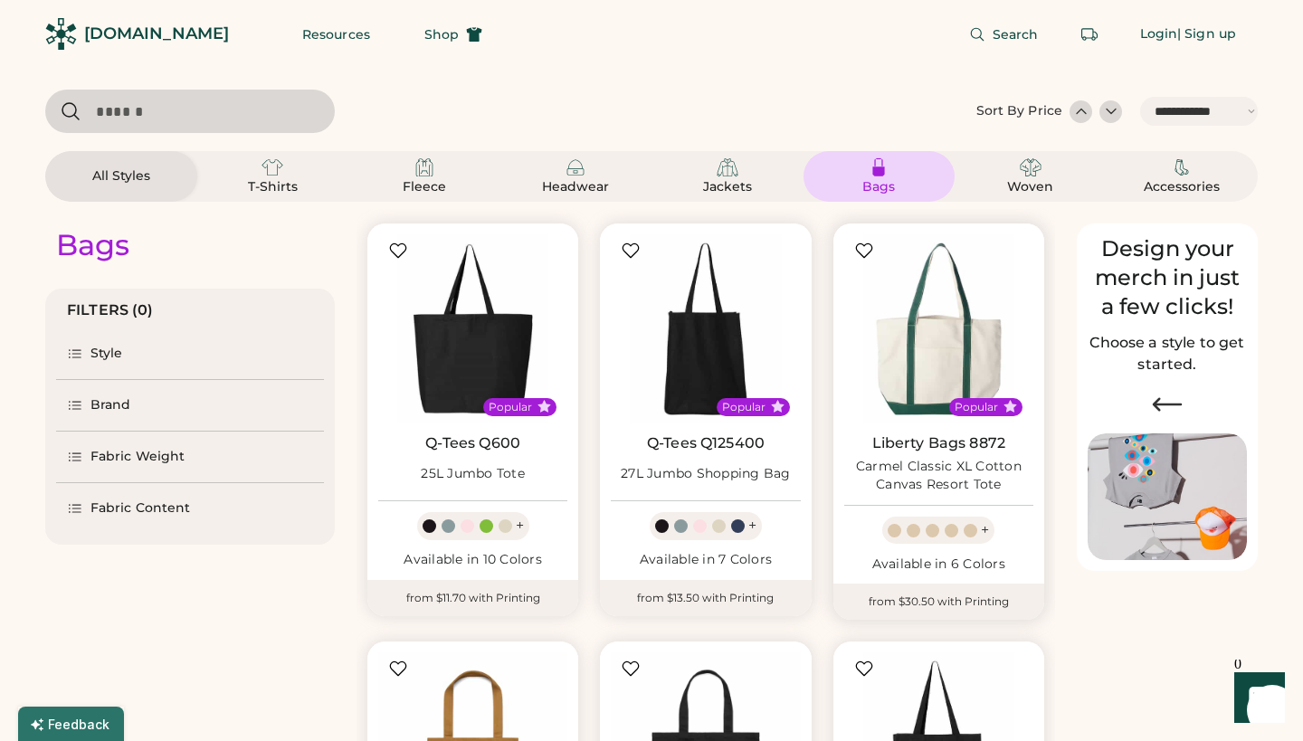
click at [923, 437] on link "Liberty Bags 8872" at bounding box center [940, 443] width 134 height 18
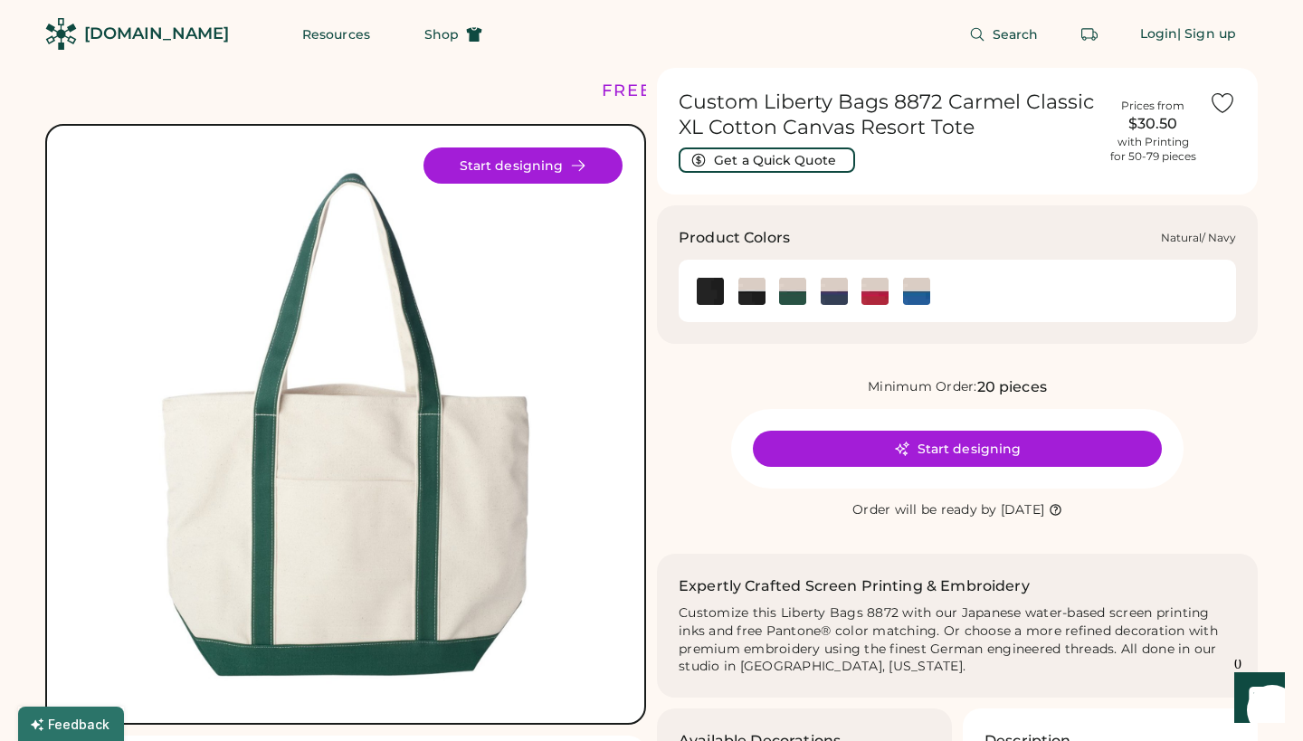
click at [826, 286] on img at bounding box center [834, 291] width 27 height 27
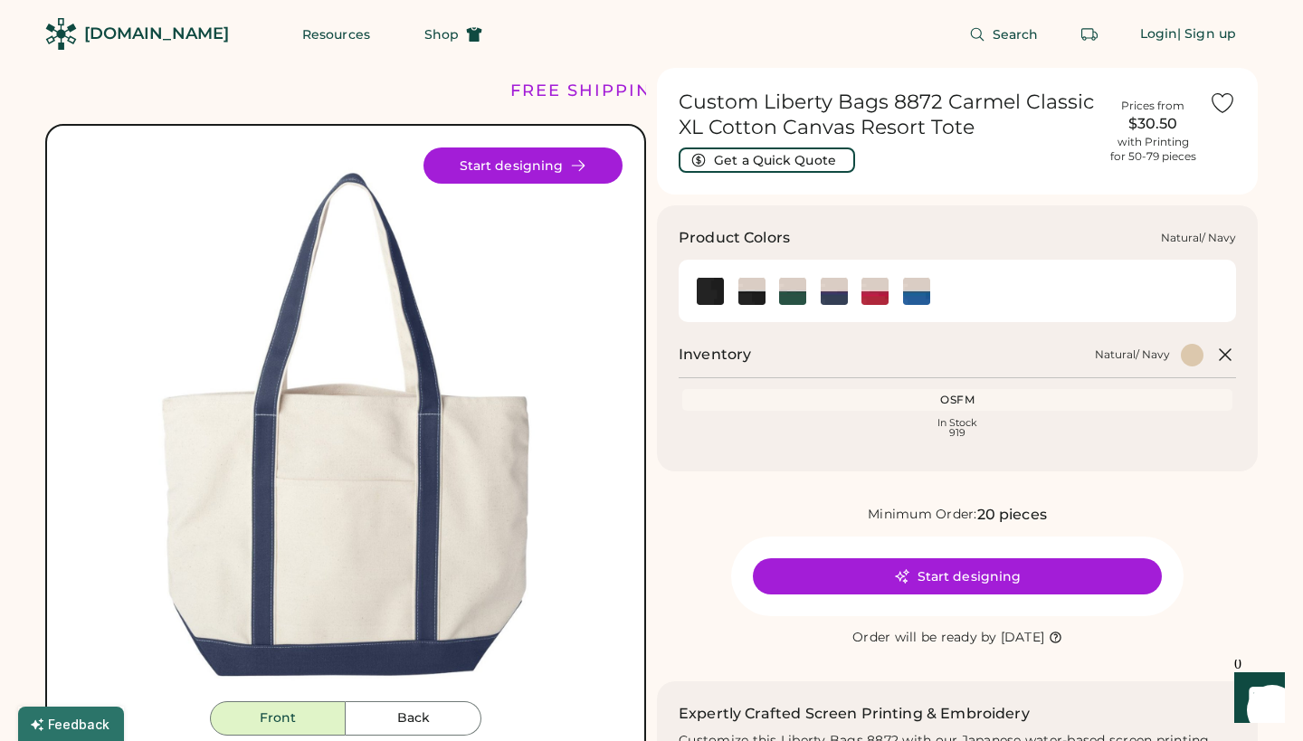
click at [838, 284] on img at bounding box center [834, 291] width 27 height 27
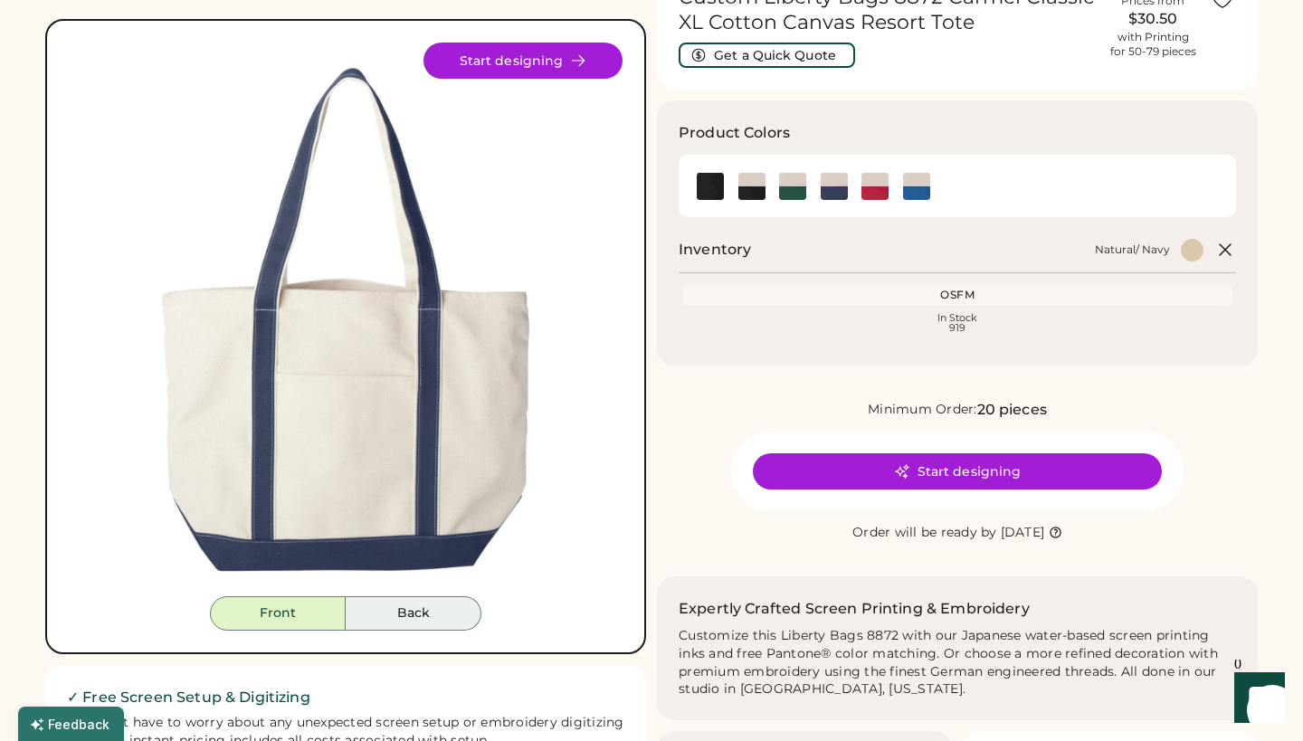
click at [425, 611] on button "Back" at bounding box center [414, 613] width 136 height 34
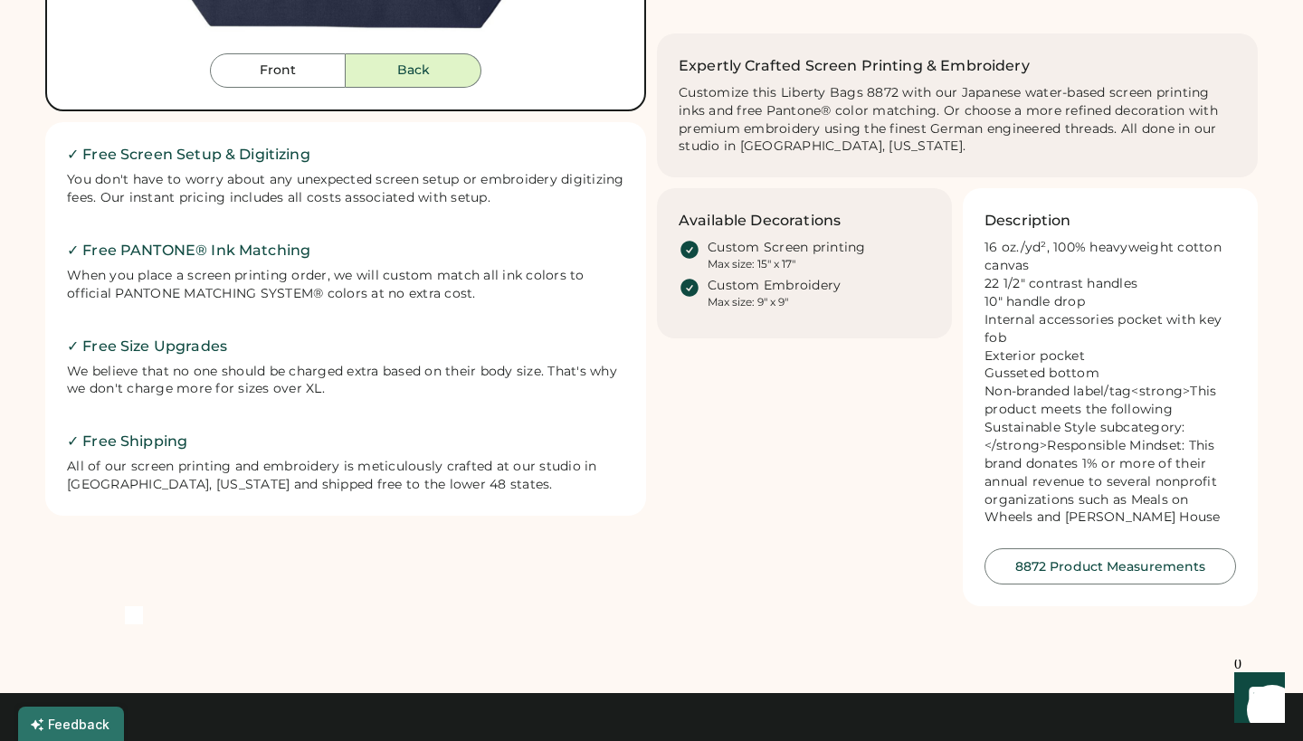
scroll to position [744, 0]
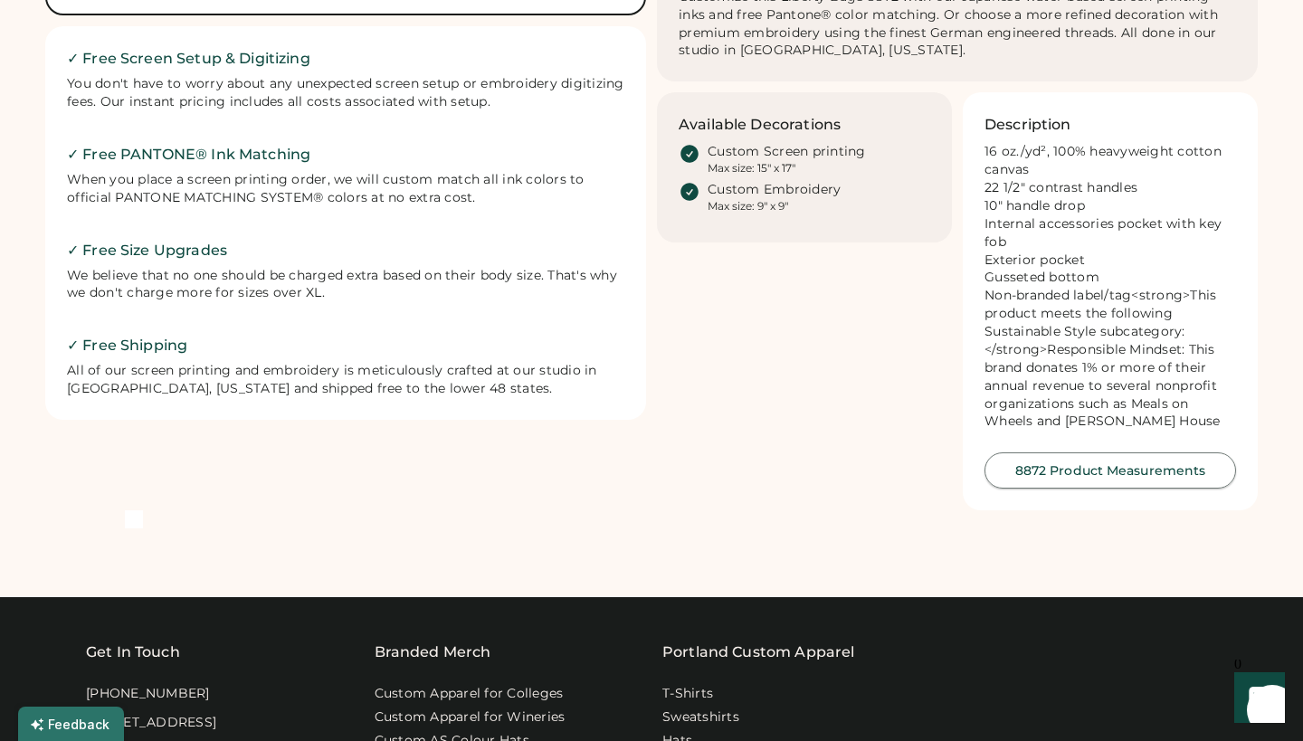
click at [1118, 465] on button "8872 Product Measurements" at bounding box center [1111, 471] width 252 height 36
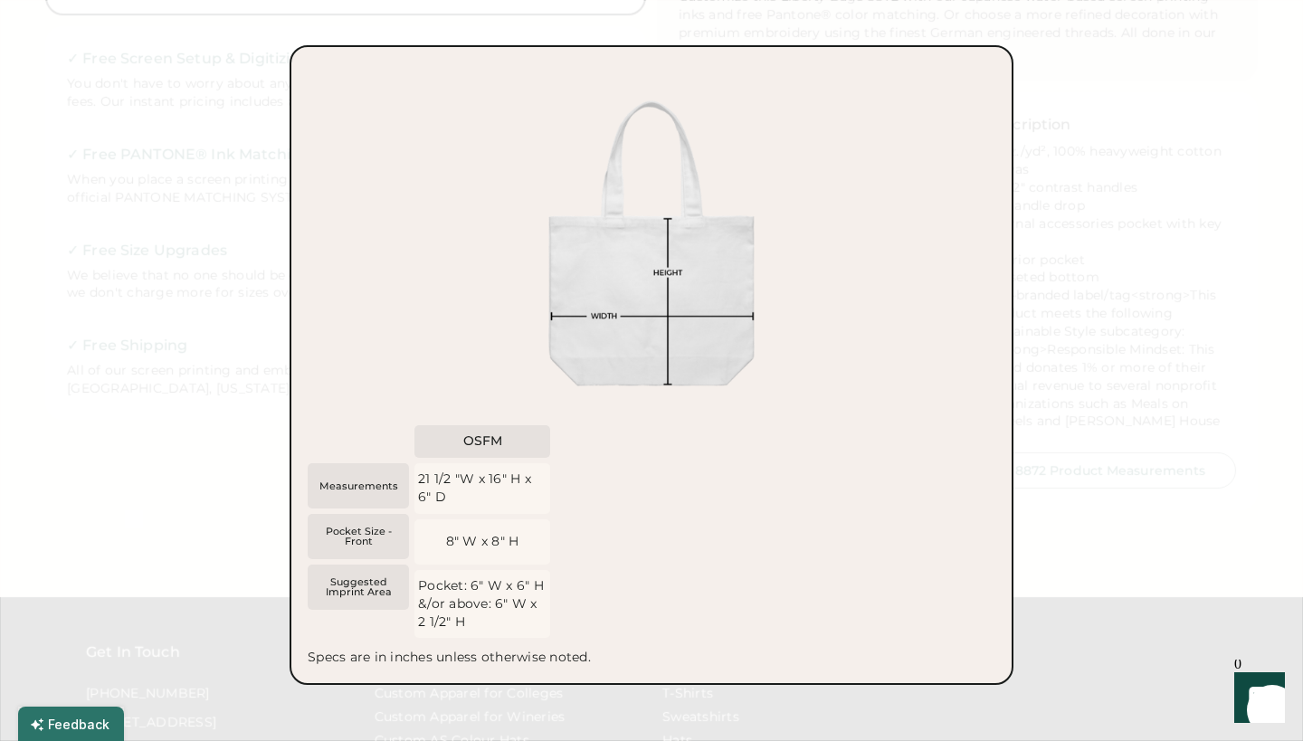
click at [123, 261] on div at bounding box center [651, 370] width 1303 height 741
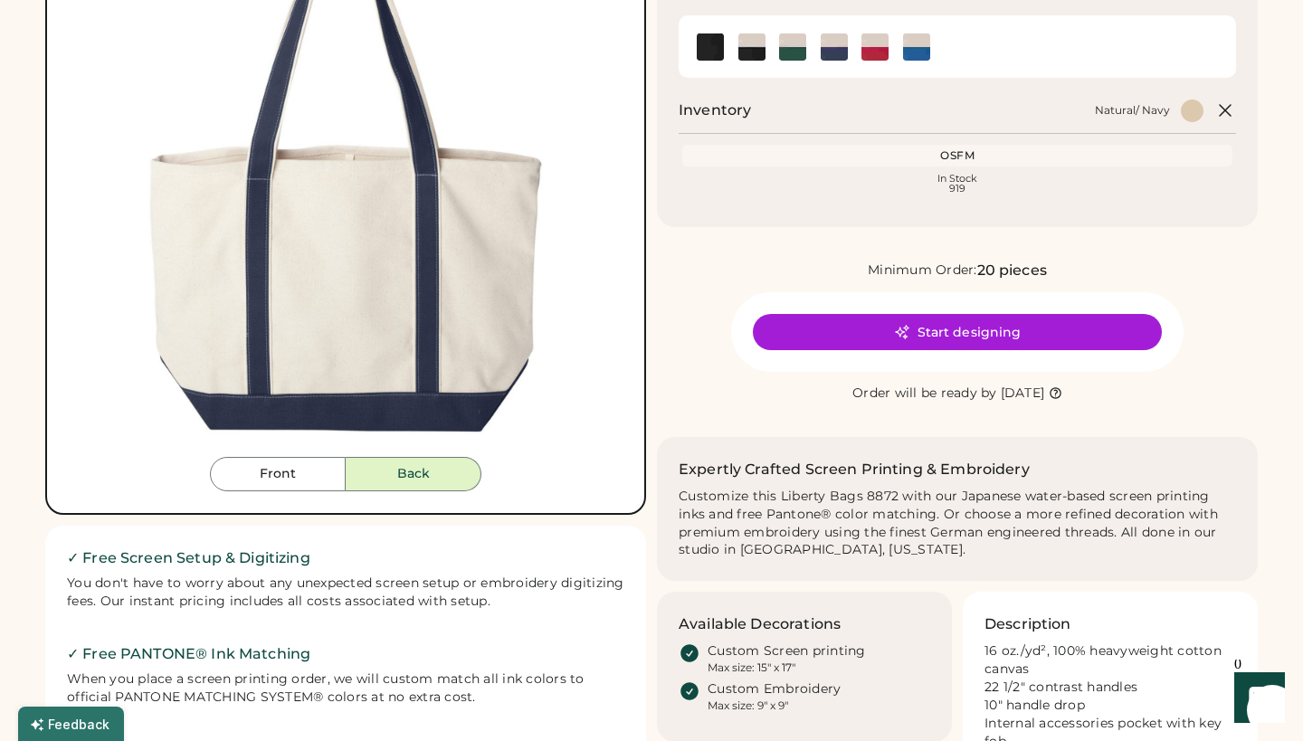
scroll to position [243, 0]
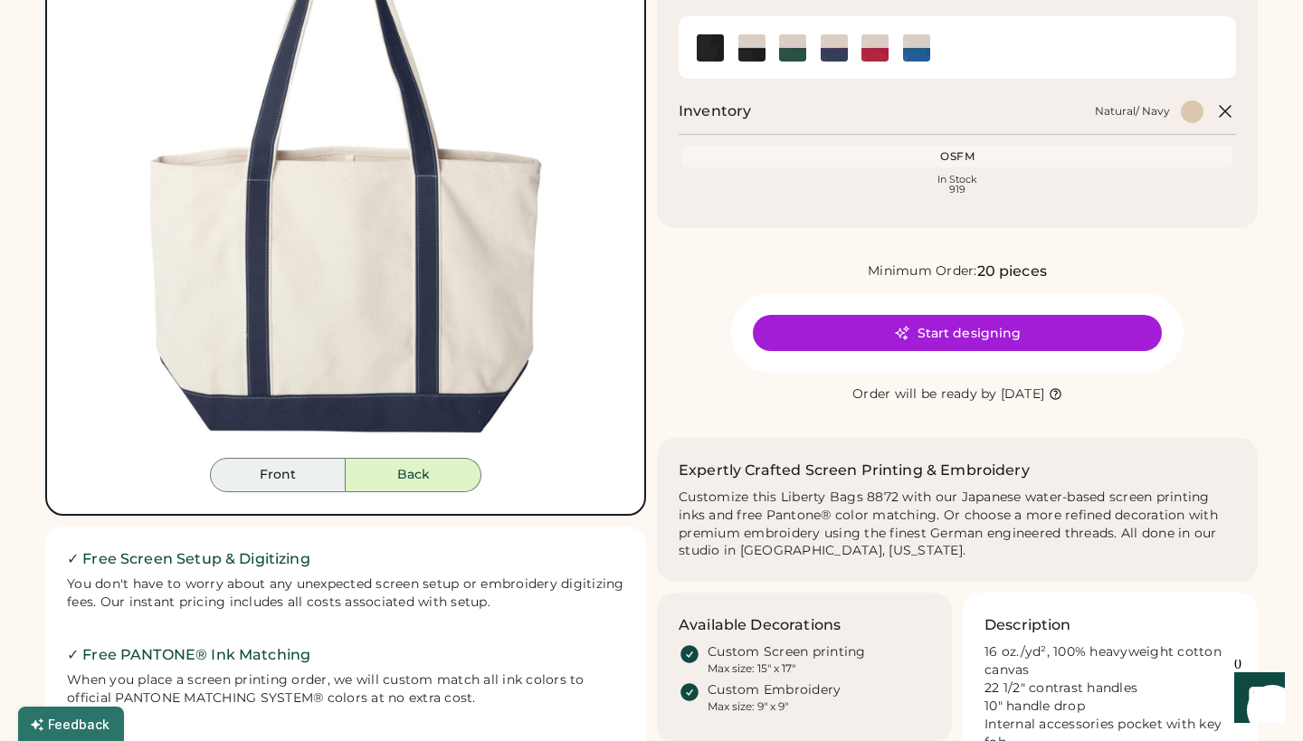
click at [292, 472] on button "Front" at bounding box center [278, 475] width 136 height 34
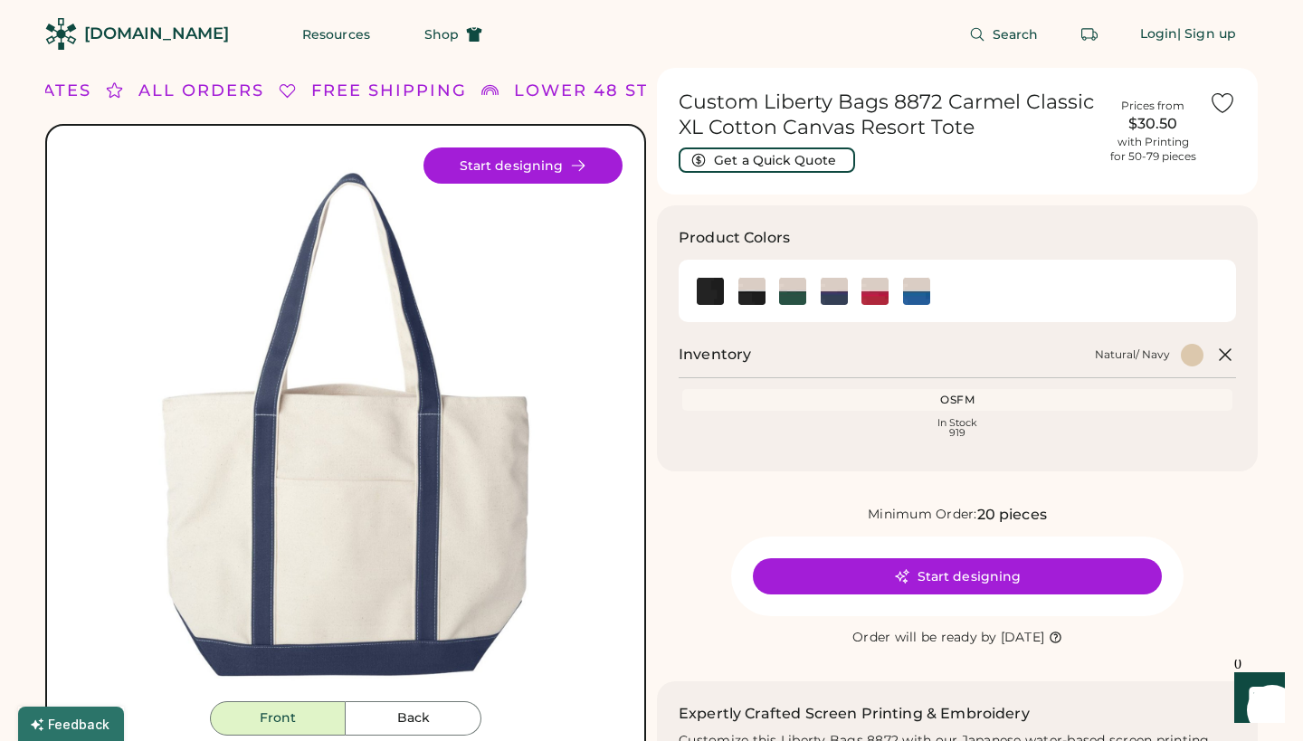
scroll to position [9, 0]
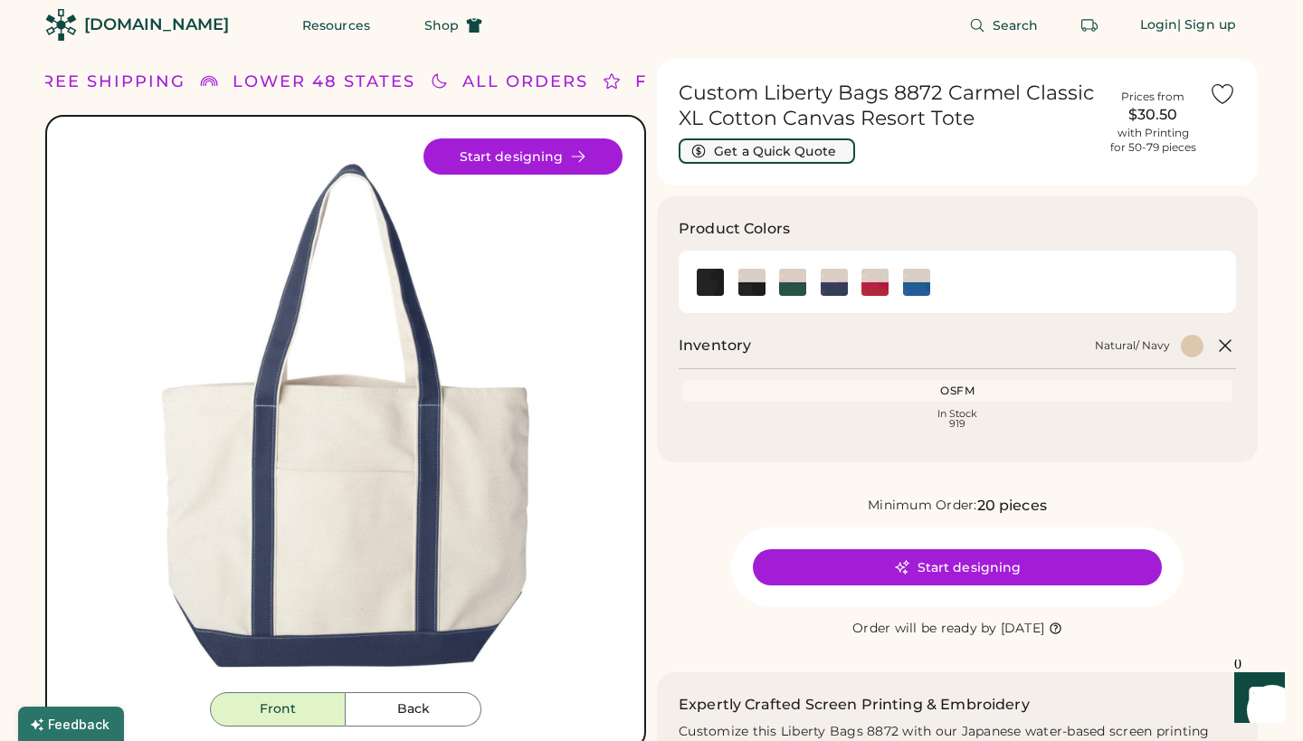
click at [805, 148] on button "Get a Quick Quote" at bounding box center [767, 150] width 177 height 25
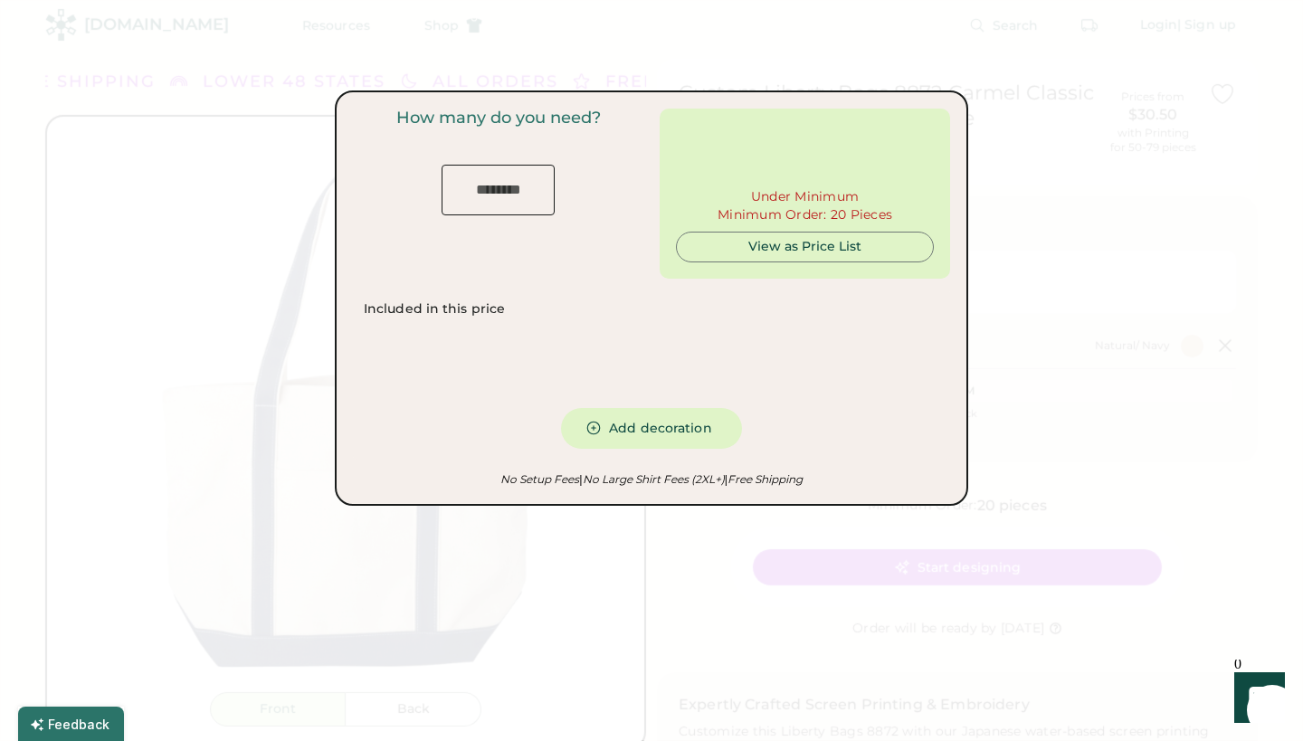
type input "***"
type input "******"
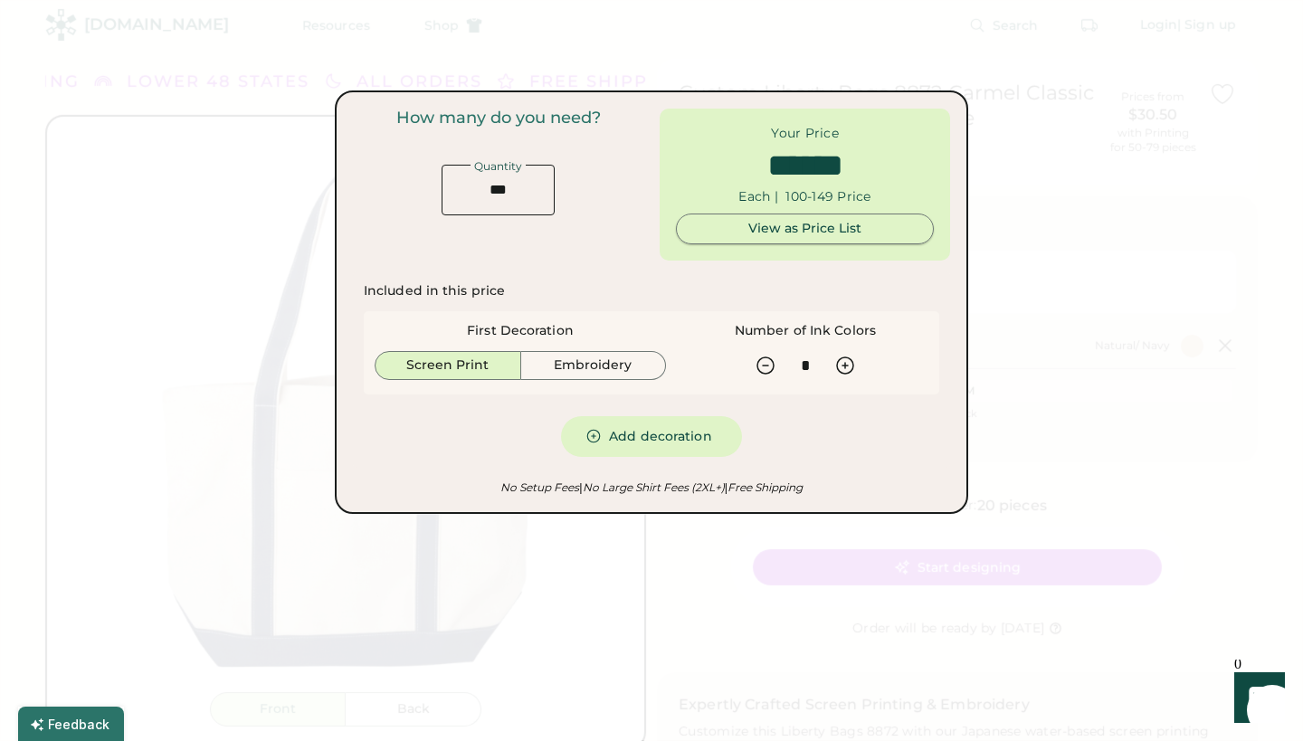
click at [771, 222] on div "View as Price List" at bounding box center [805, 229] width 227 height 18
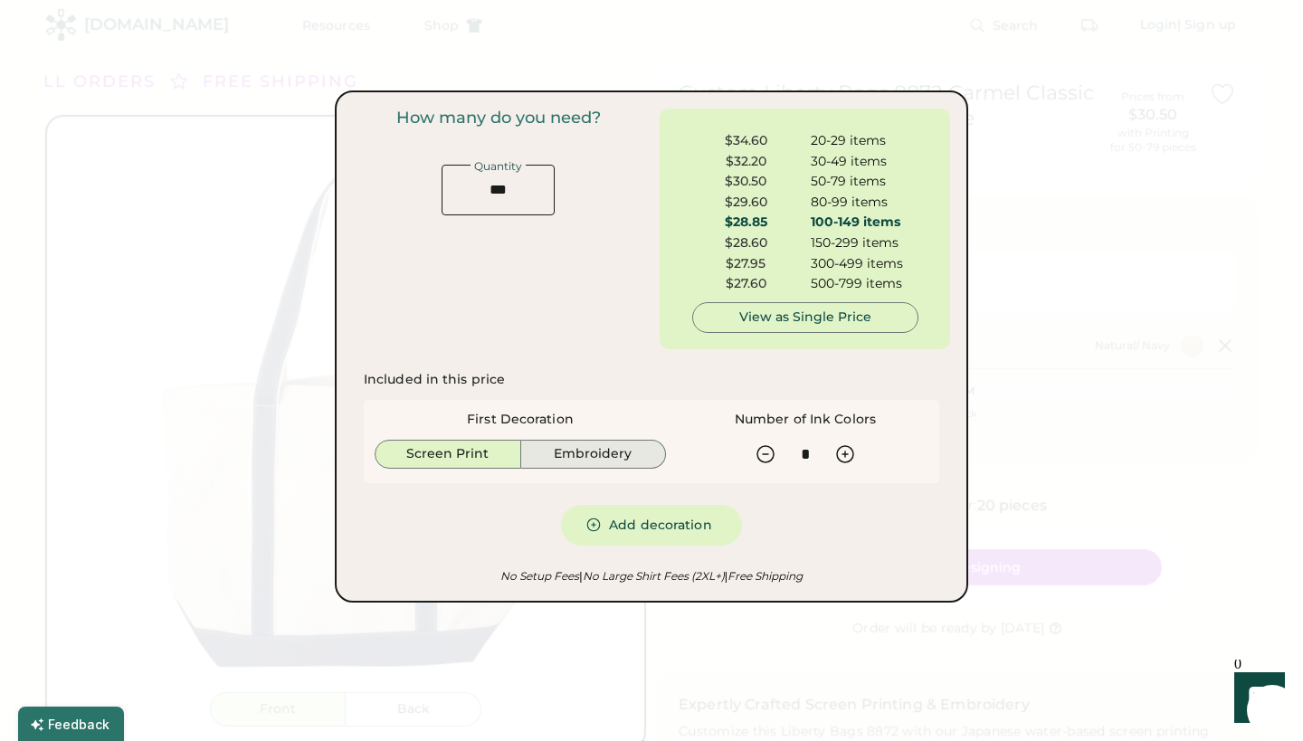
click at [581, 446] on button "Embroidery" at bounding box center [594, 454] width 146 height 29
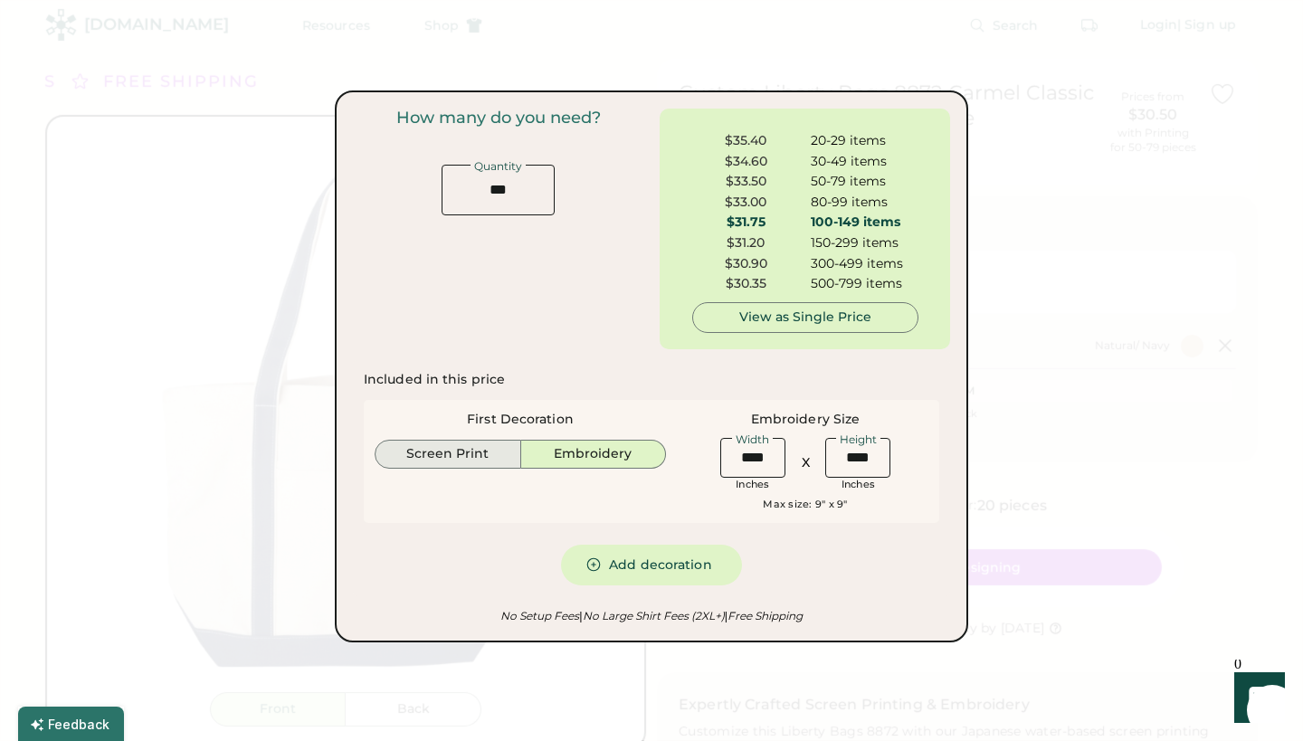
click at [471, 450] on button "Screen Print" at bounding box center [448, 454] width 147 height 29
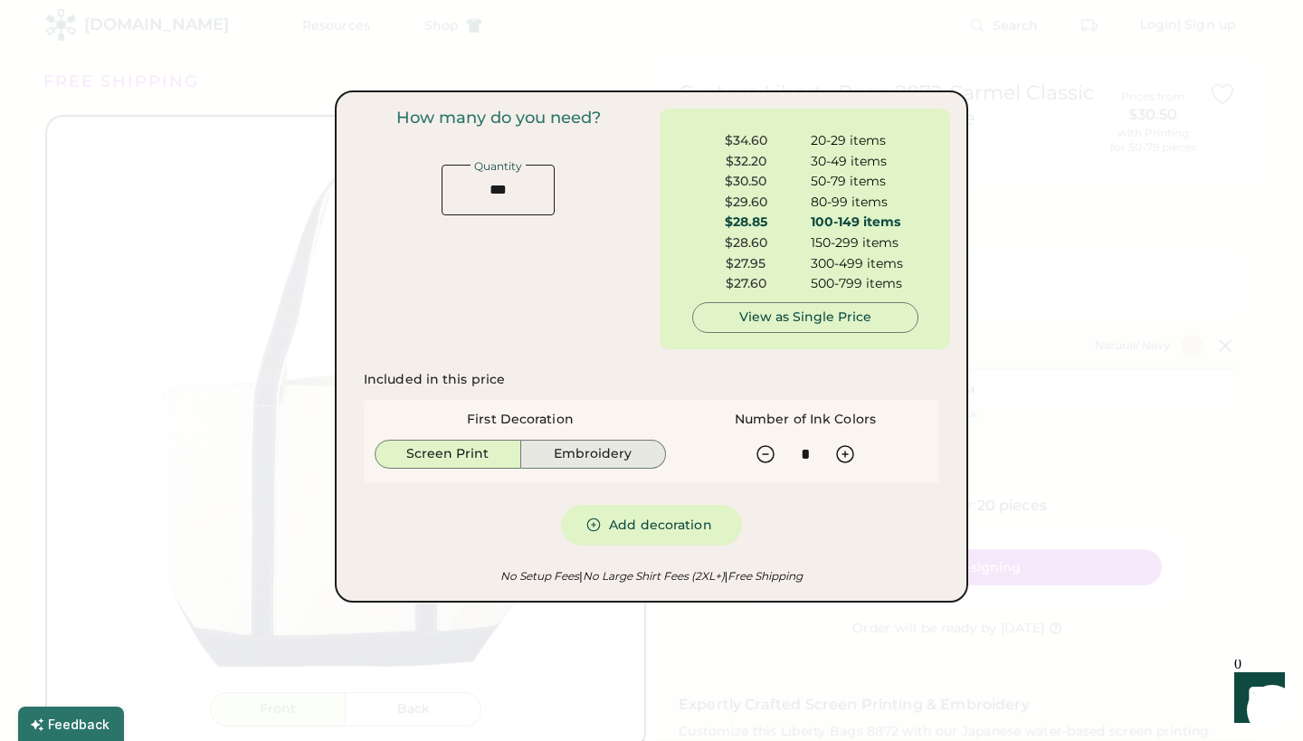
click at [564, 443] on button "Embroidery" at bounding box center [594, 454] width 146 height 29
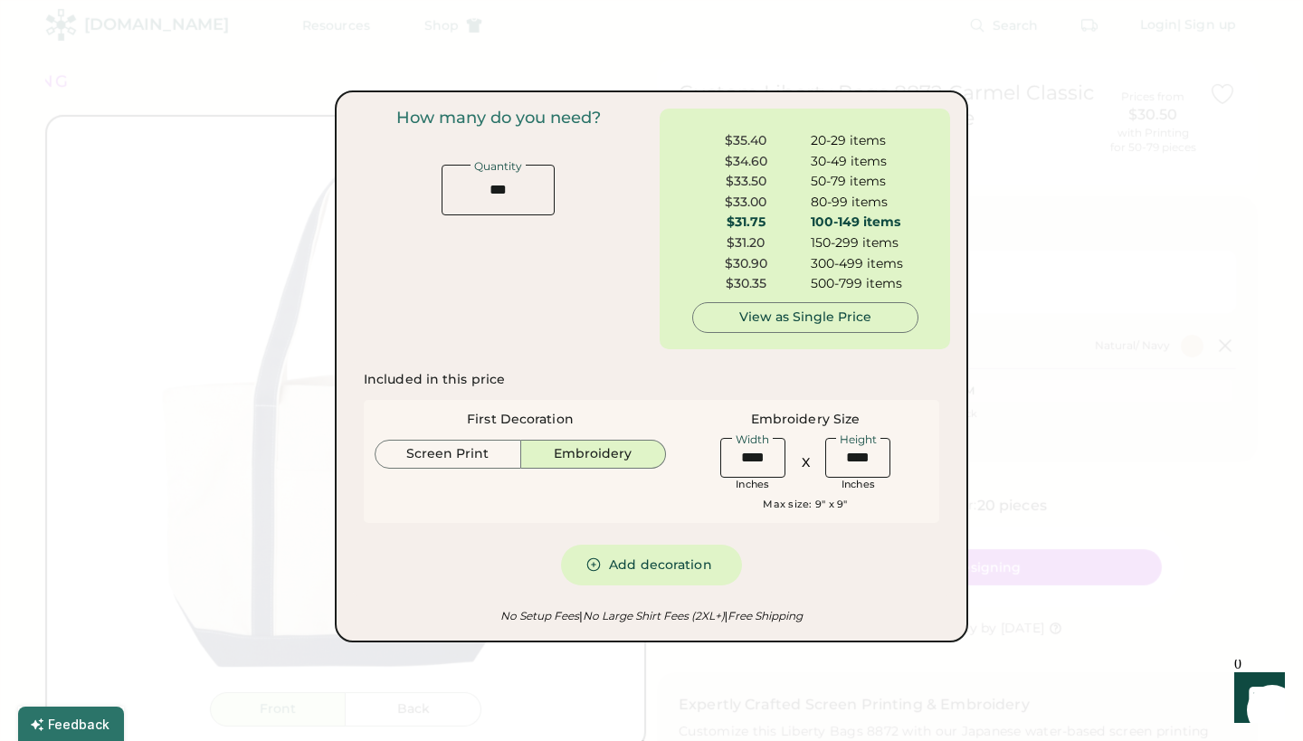
click at [517, 185] on input "input" at bounding box center [498, 190] width 113 height 51
type input "*"
type input "**"
click at [687, 493] on div "Embroidery Size Width Inches X Height Inches Max size: 9" x 9"" at bounding box center [805, 461] width 246 height 101
click at [673, 562] on button "Add decoration" at bounding box center [651, 565] width 181 height 41
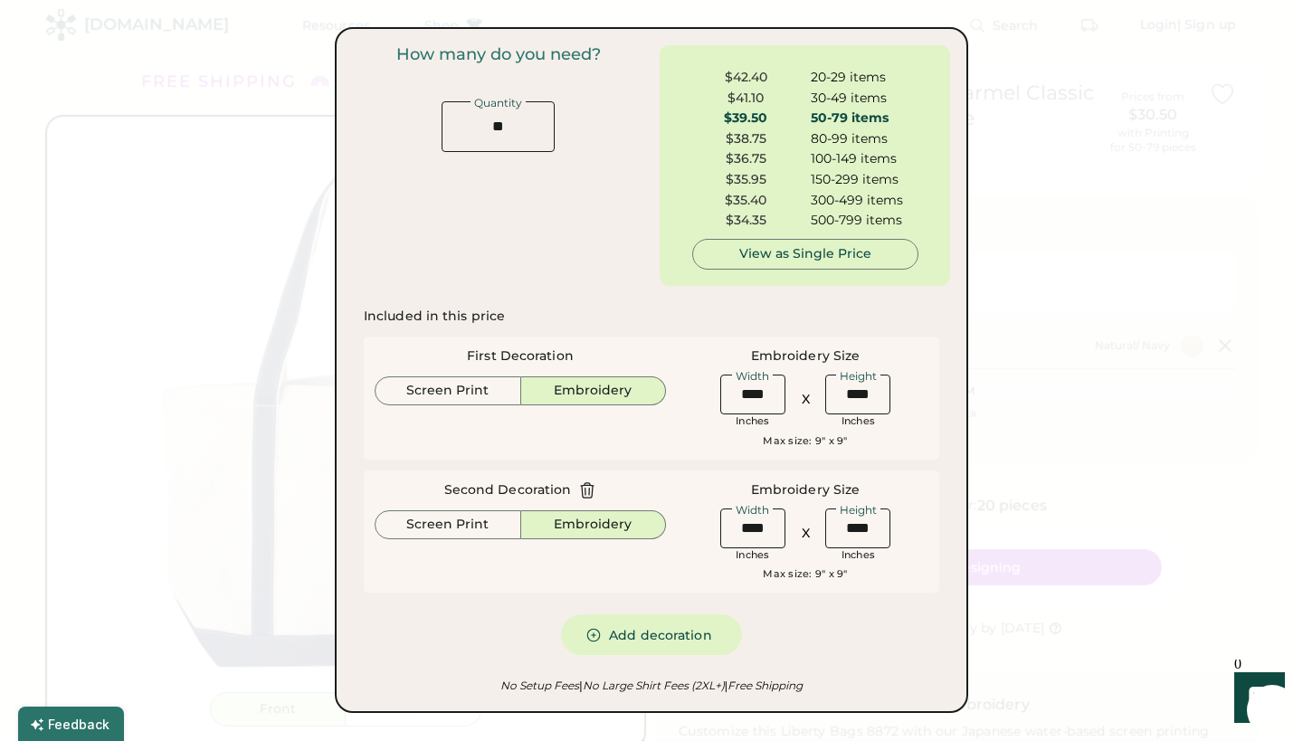
click at [590, 485] on icon at bounding box center [587, 491] width 18 height 18
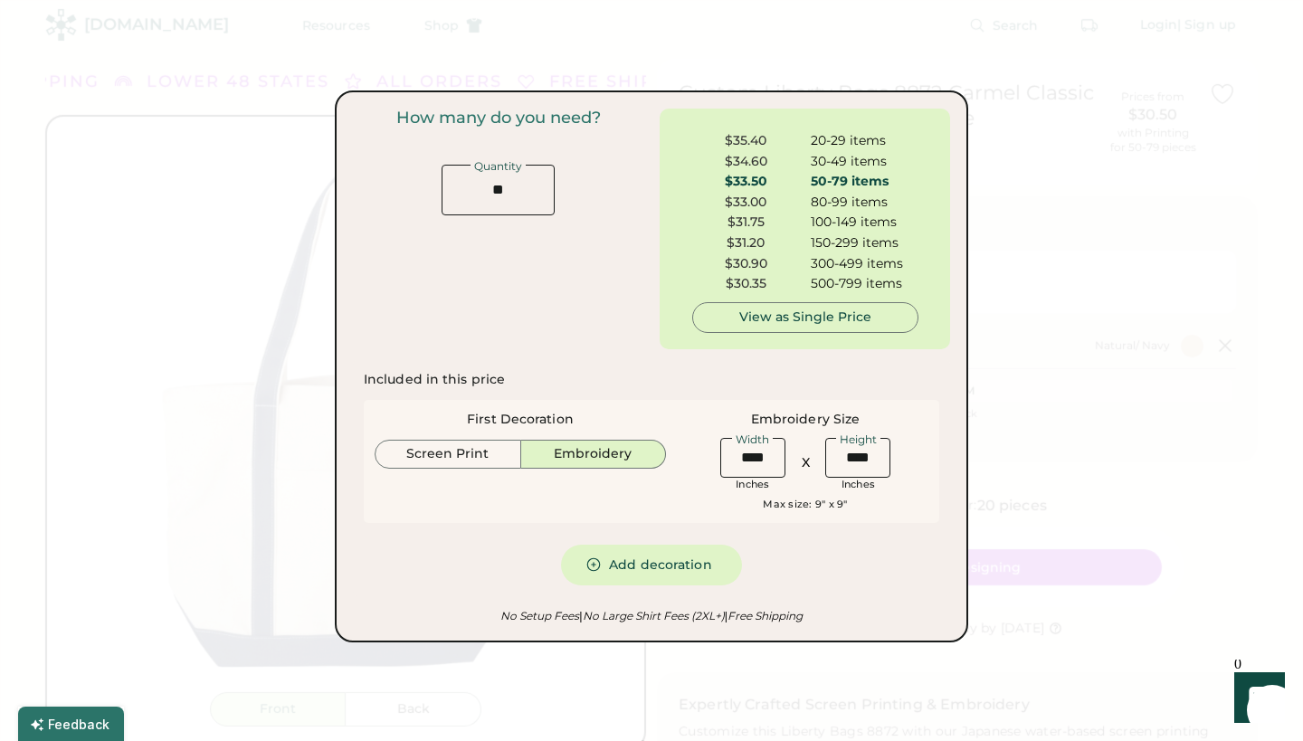
click at [1004, 529] on div at bounding box center [651, 370] width 1303 height 741
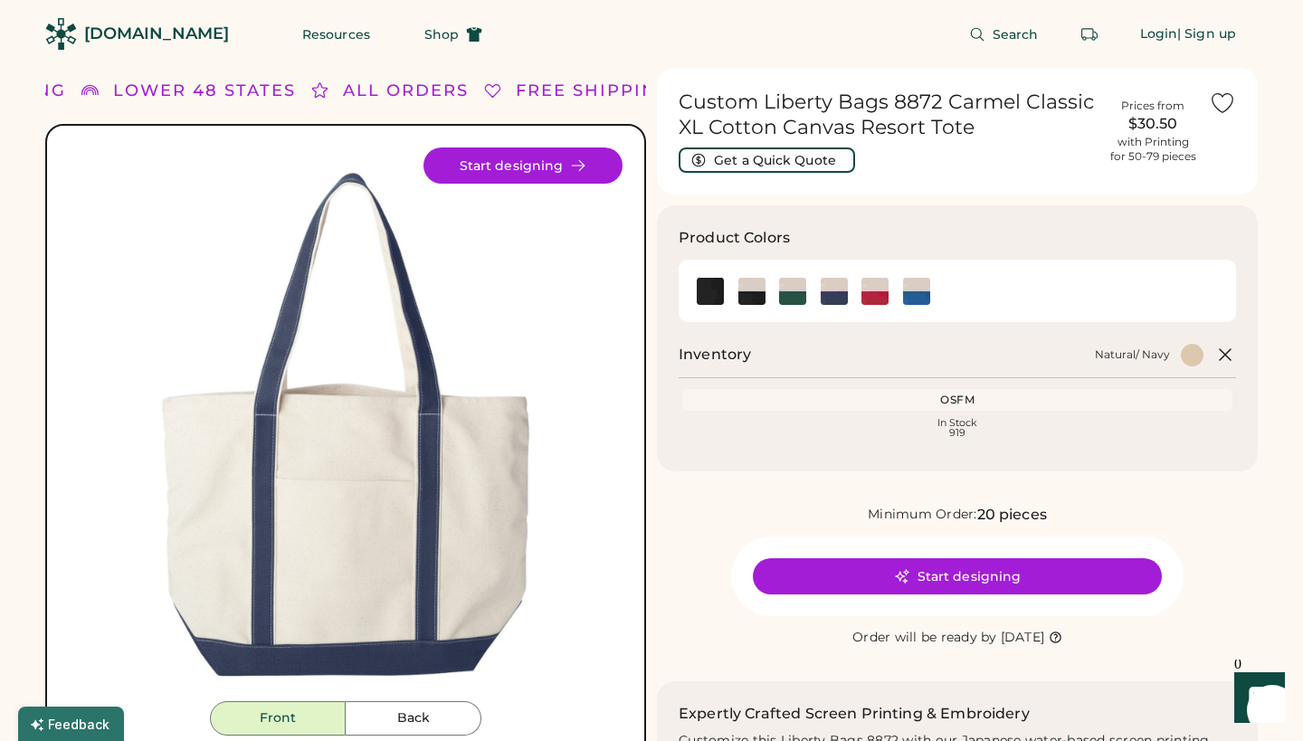
scroll to position [0, 0]
click at [124, 32] on div "[DOMAIN_NAME]" at bounding box center [156, 34] width 145 height 23
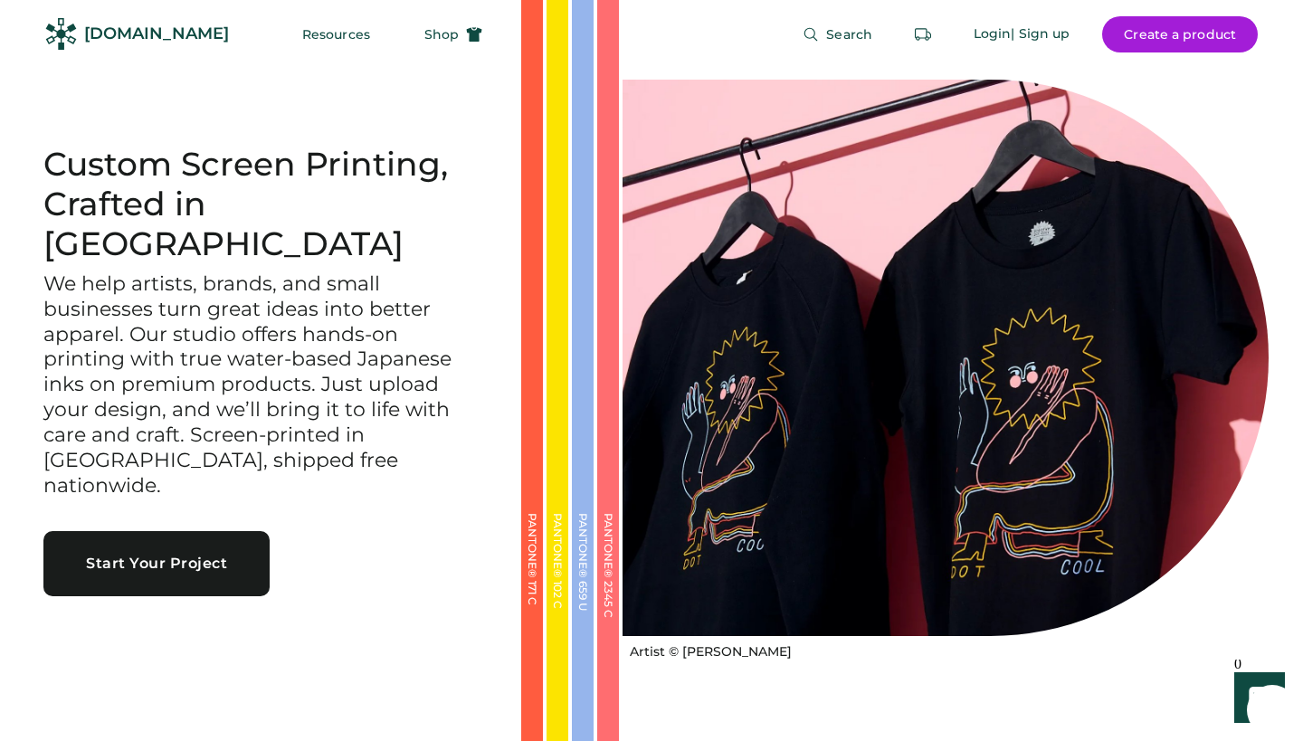
click at [118, 27] on div "[DOMAIN_NAME]" at bounding box center [156, 34] width 145 height 23
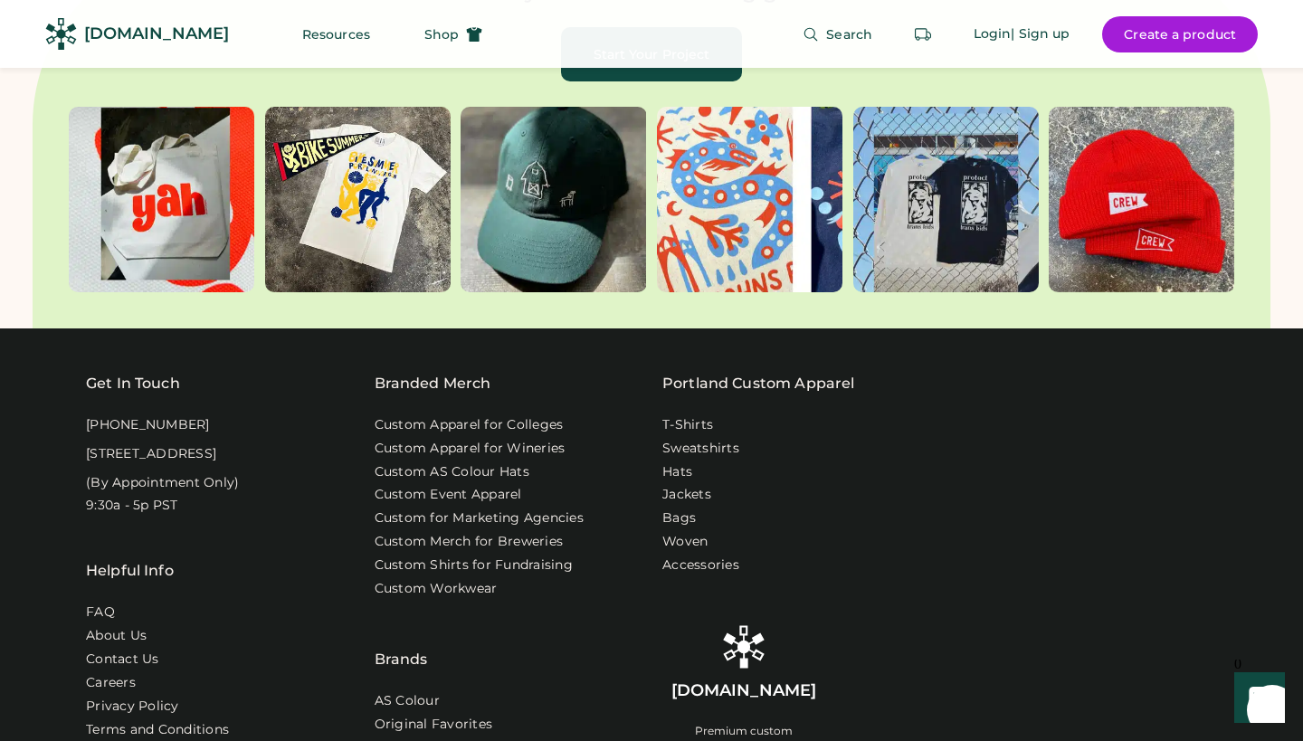
scroll to position [5601, 0]
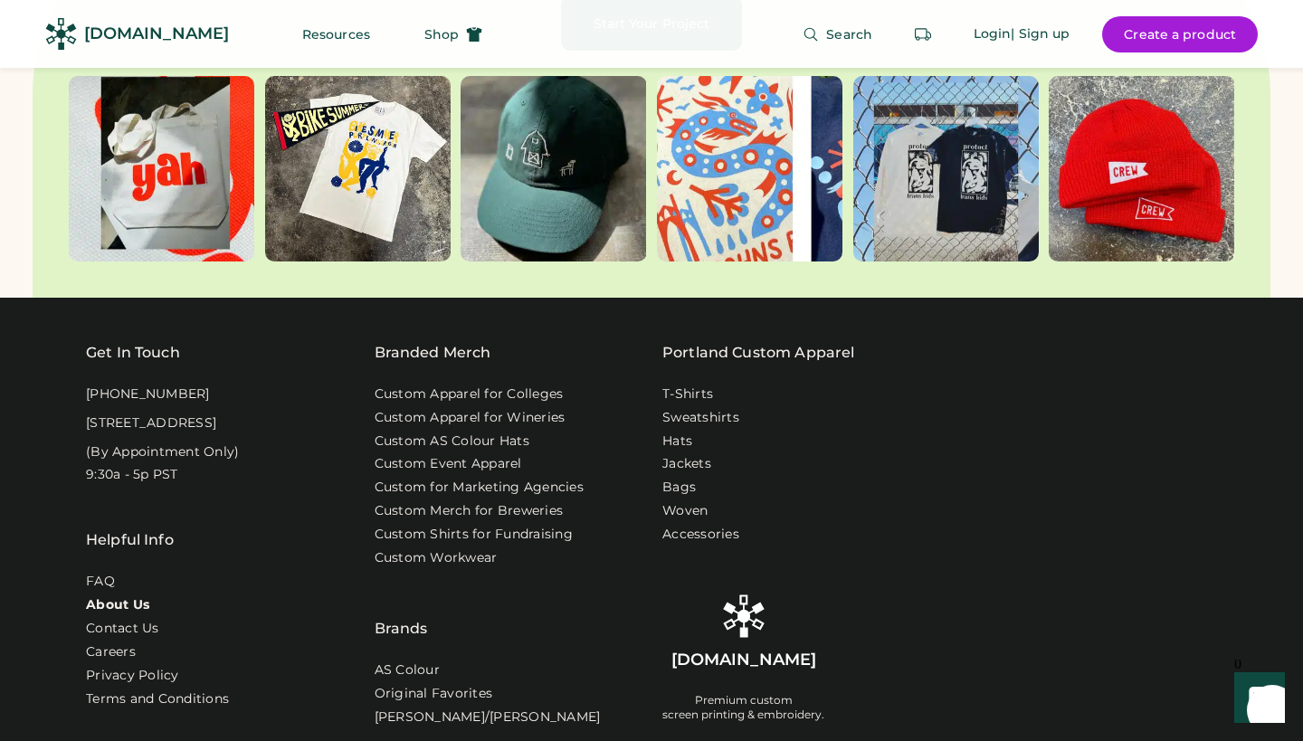
click at [110, 596] on link "About Us" at bounding box center [117, 605] width 63 height 18
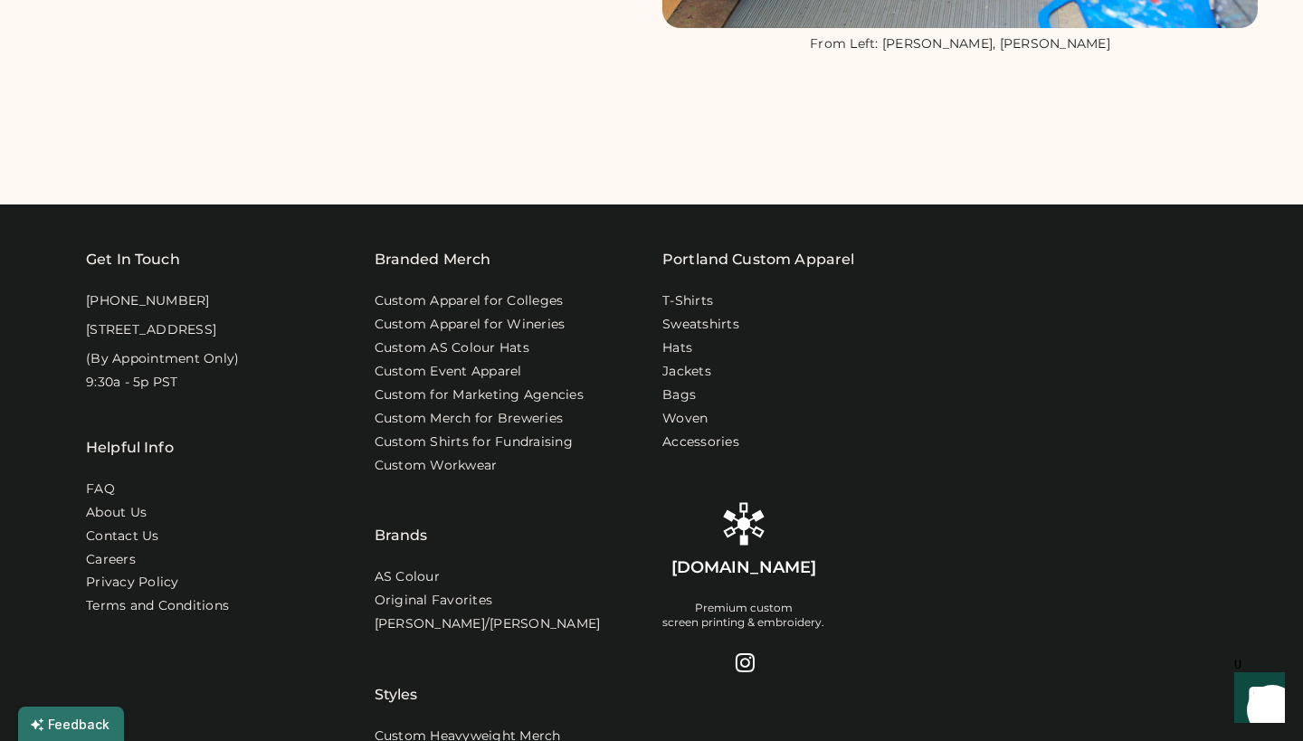
scroll to position [1424, 0]
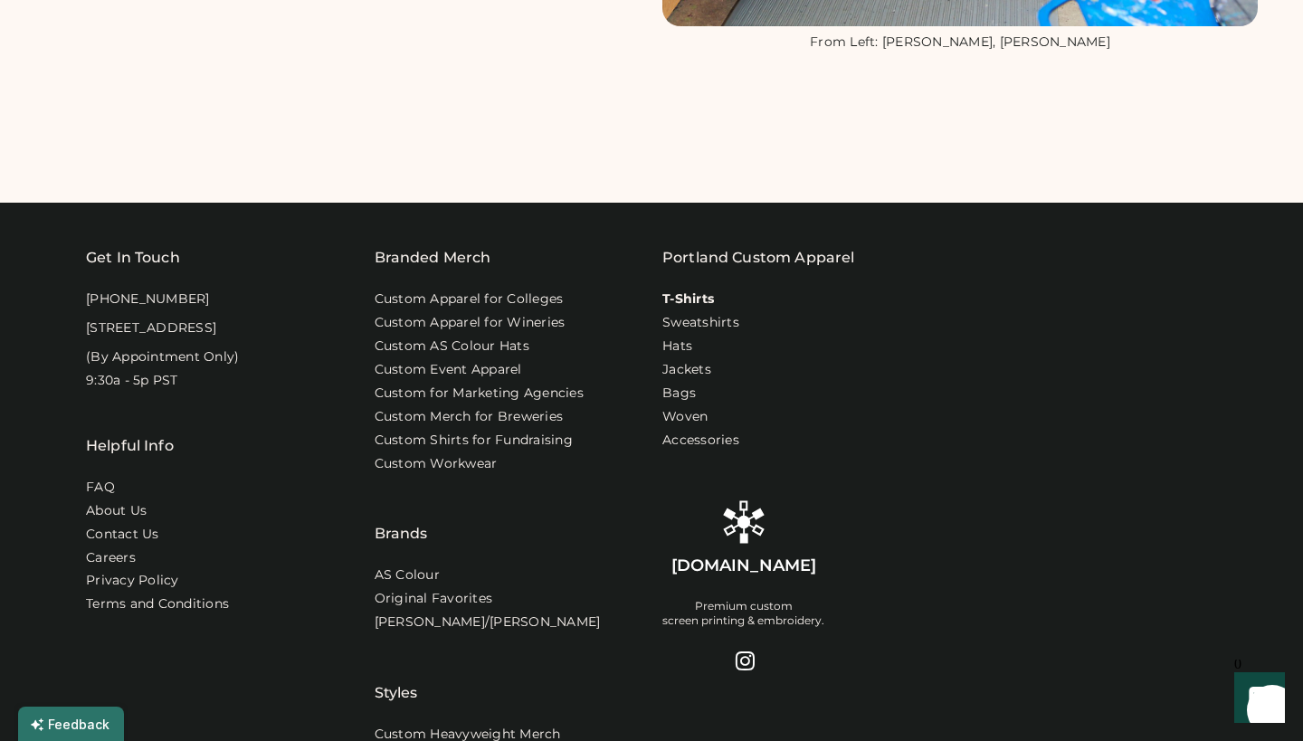
click at [690, 296] on link "T-Shirts" at bounding box center [689, 300] width 52 height 18
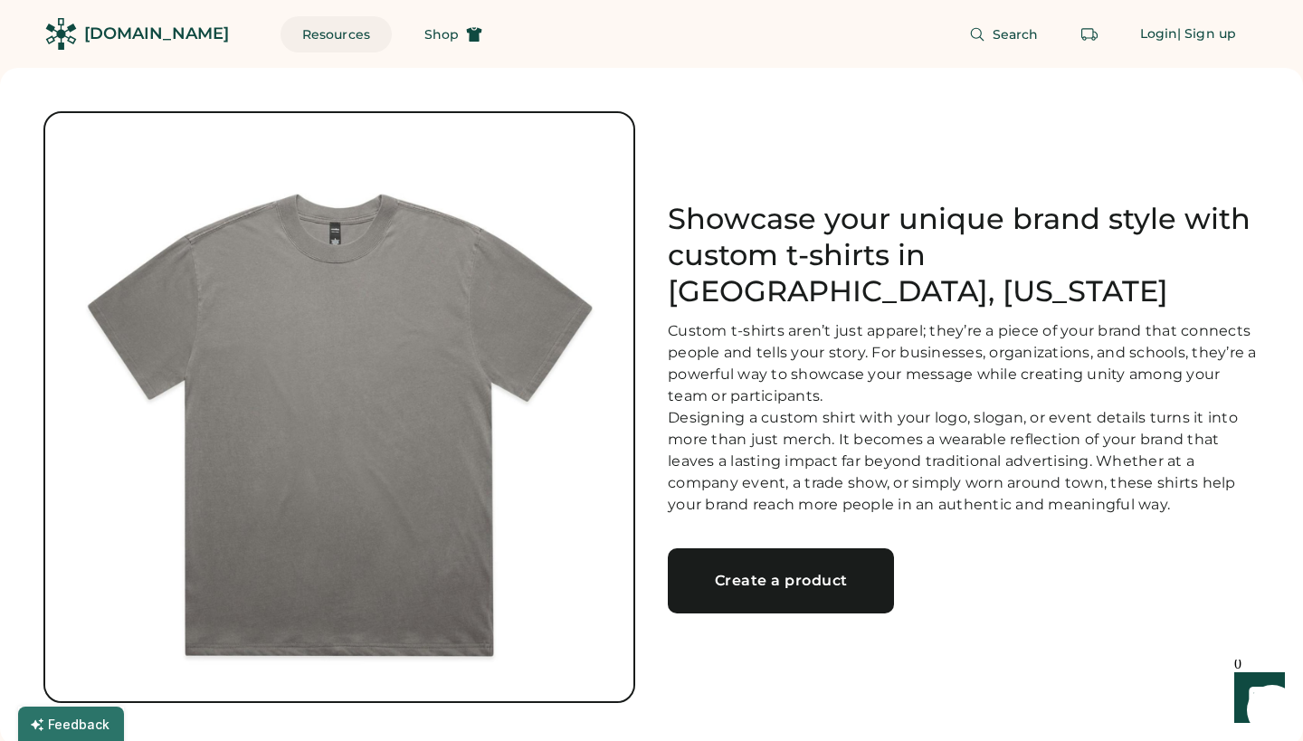
click at [300, 30] on button "Resources" at bounding box center [336, 34] width 111 height 36
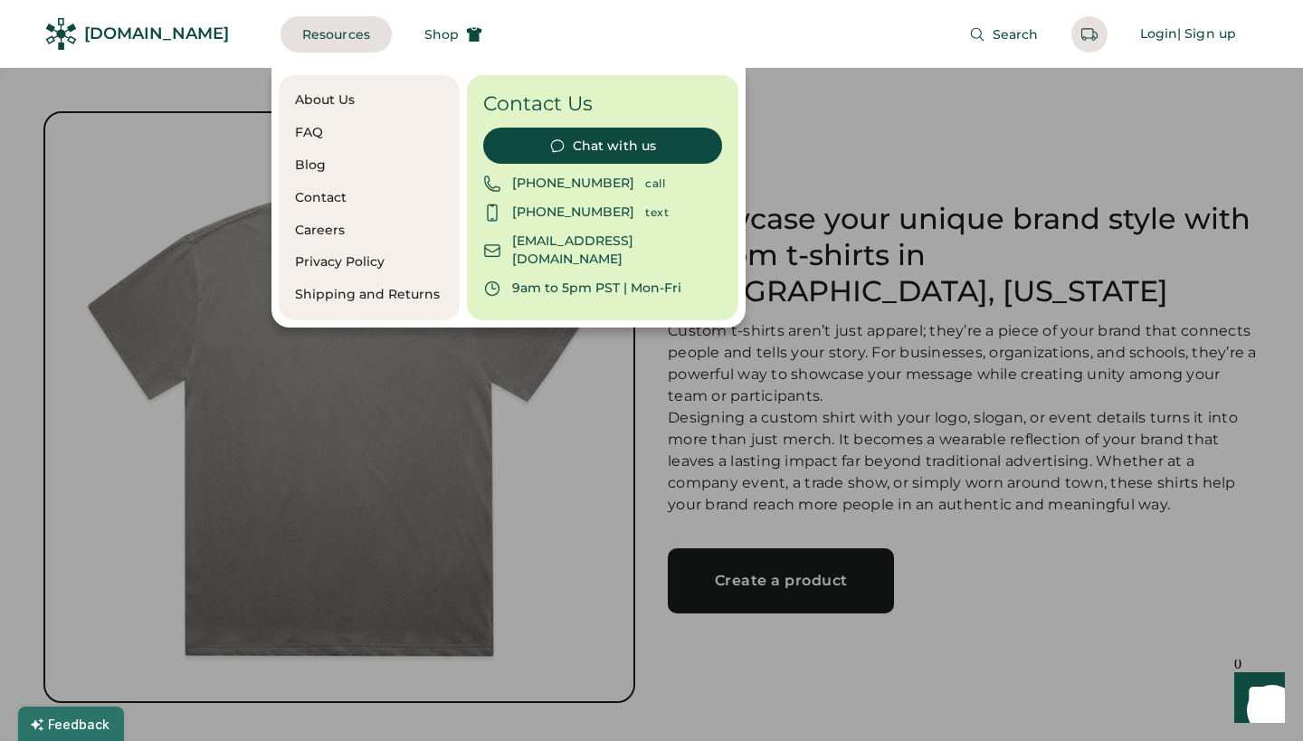
click at [311, 128] on div "FAQ" at bounding box center [369, 133] width 148 height 18
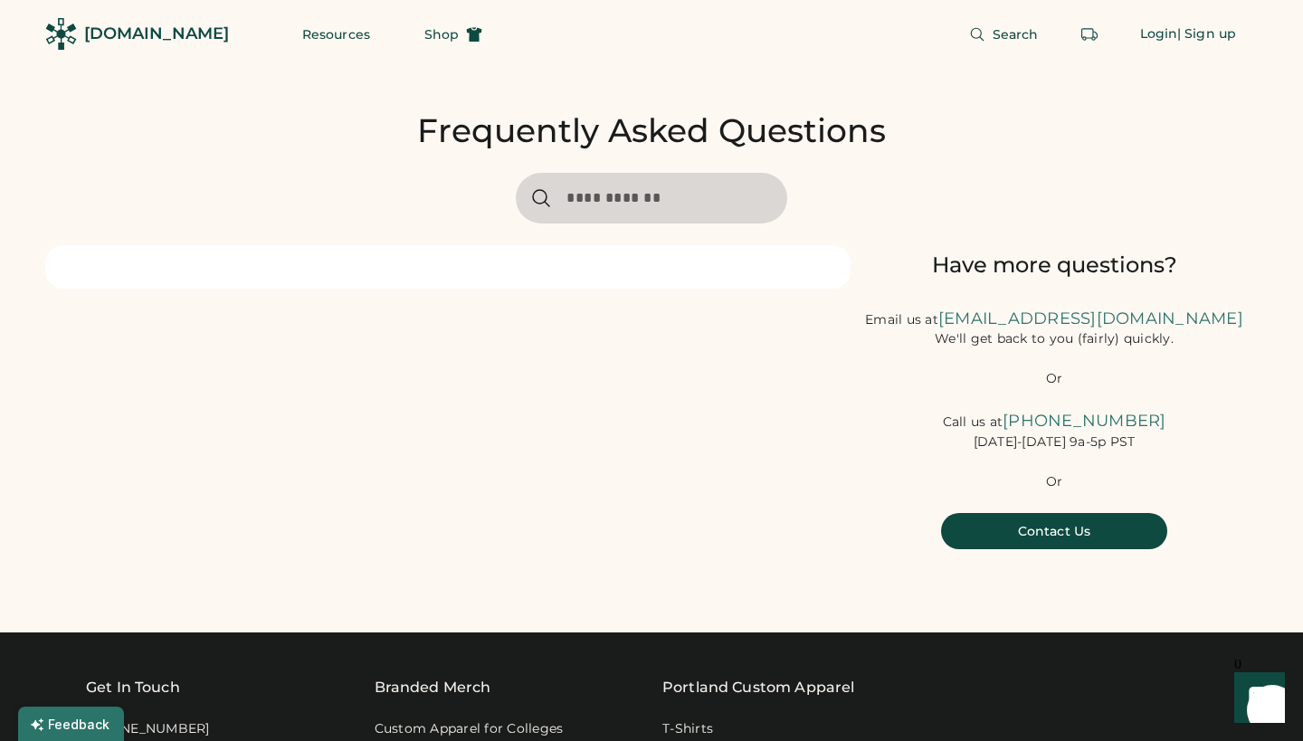
click at [568, 261] on div at bounding box center [448, 266] width 806 height 43
click at [521, 462] on div "Have more questions? Email us at [EMAIL_ADDRESS][DOMAIN_NAME] We'll get back to…" at bounding box center [651, 397] width 1213 height 304
